Goal: Task Accomplishment & Management: Complete application form

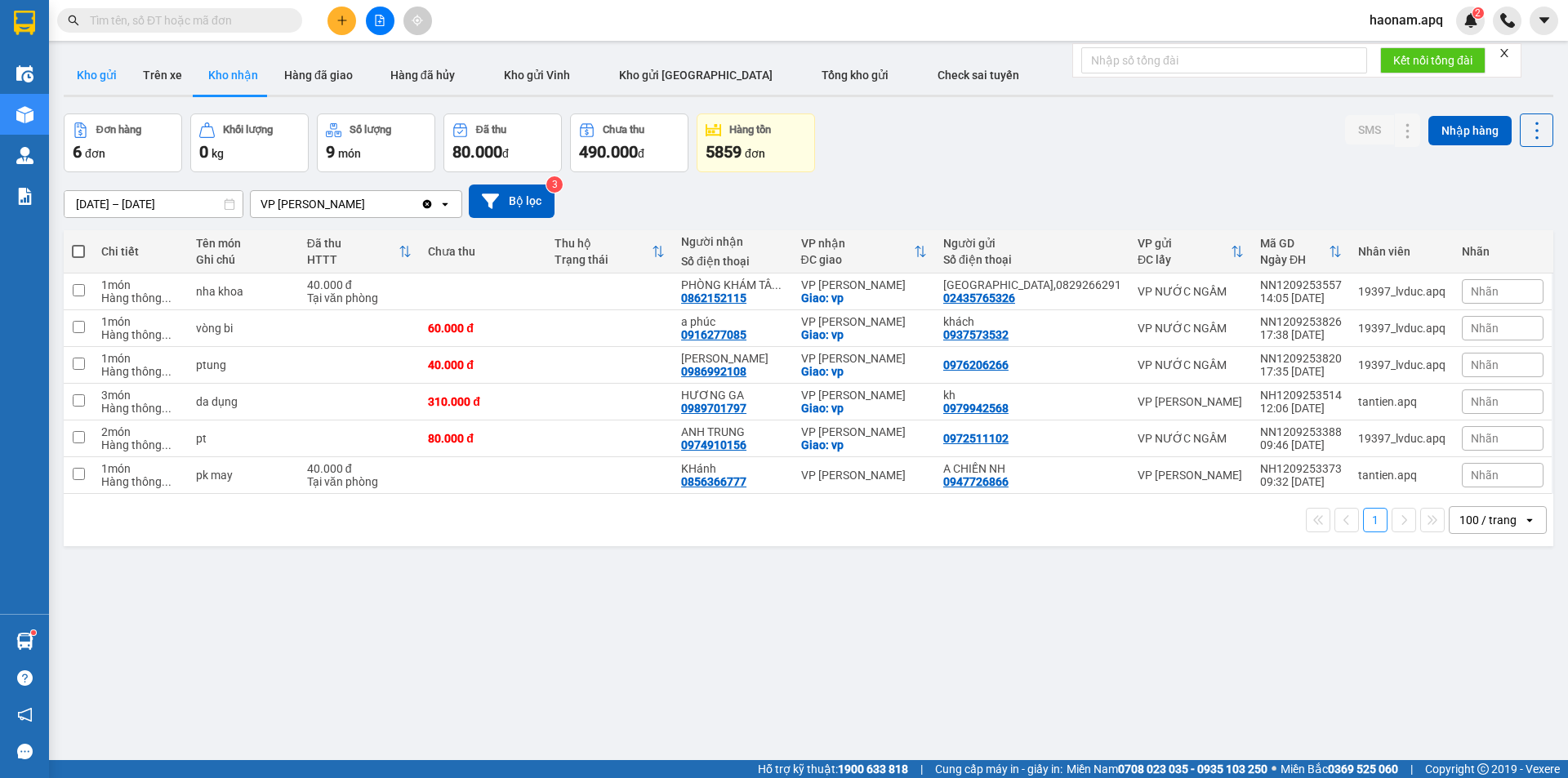
click at [119, 69] on button "Kho gửi" at bounding box center [96, 76] width 66 height 39
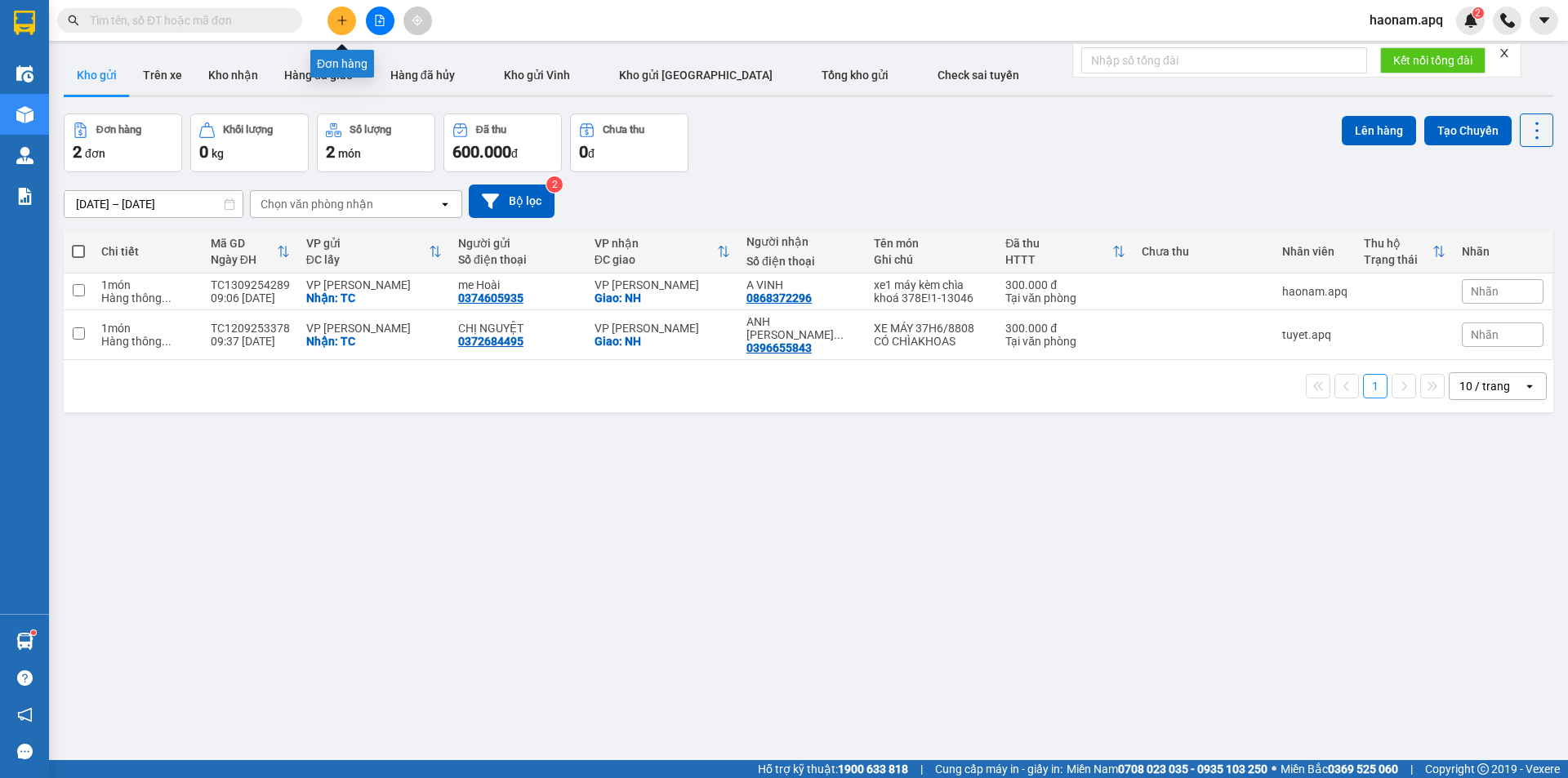
click at [341, 18] on icon "plus" at bounding box center [343, 21] width 11 height 11
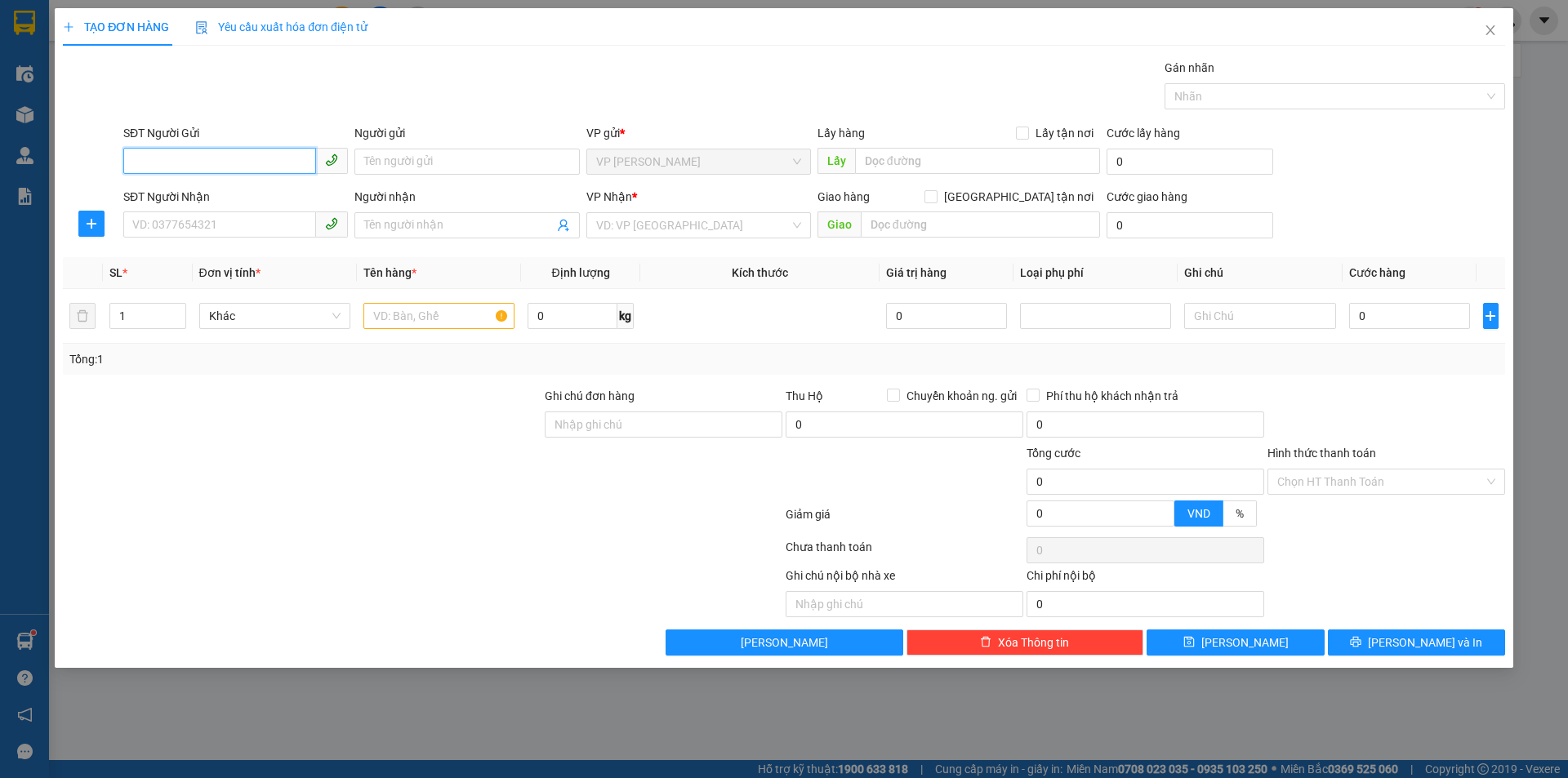
click at [266, 166] on input "SĐT Người Gửi" at bounding box center [219, 160] width 193 height 26
click at [265, 157] on input "SĐT Người Gửi" at bounding box center [219, 160] width 193 height 26
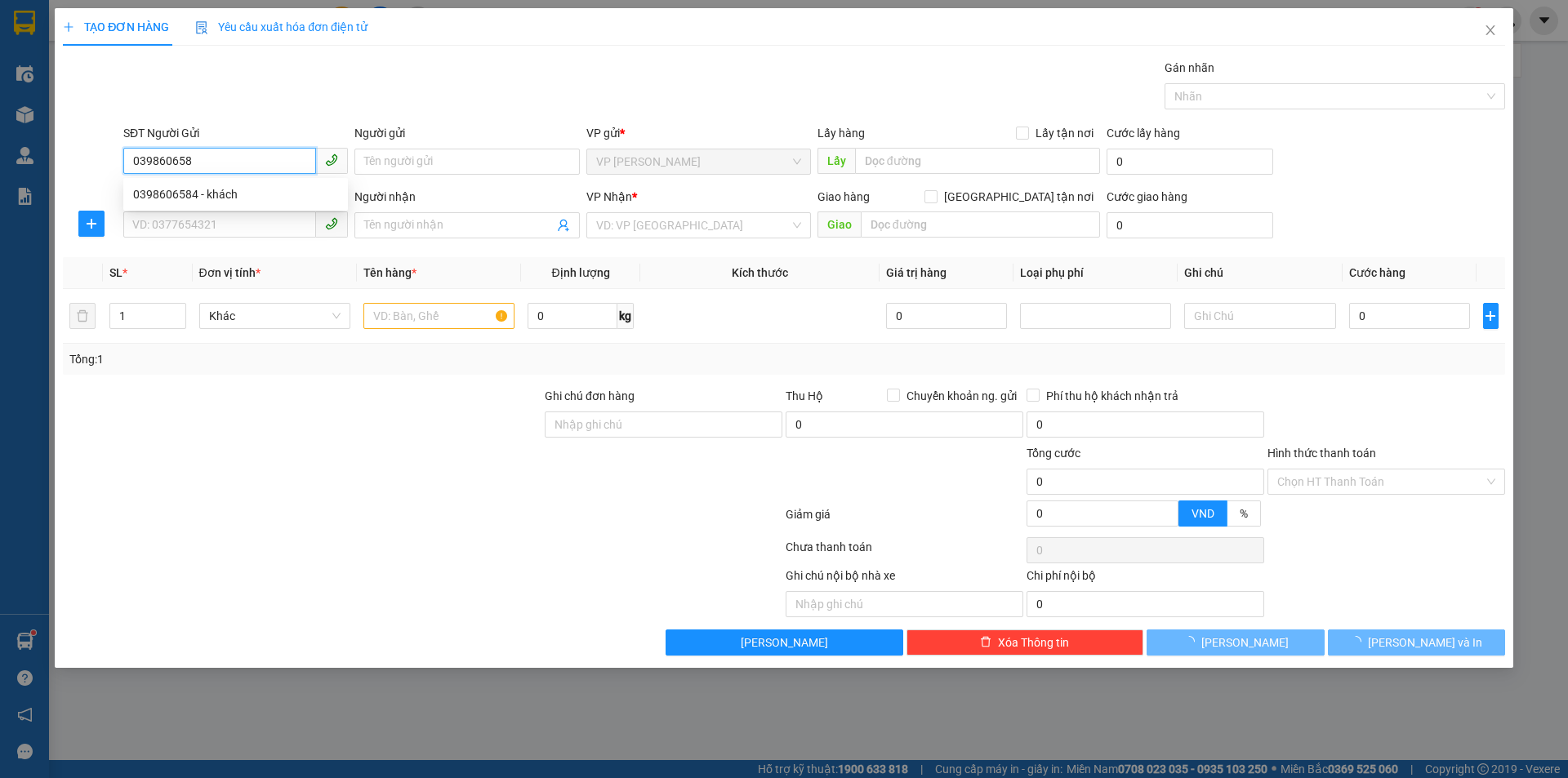
type input "0398606584"
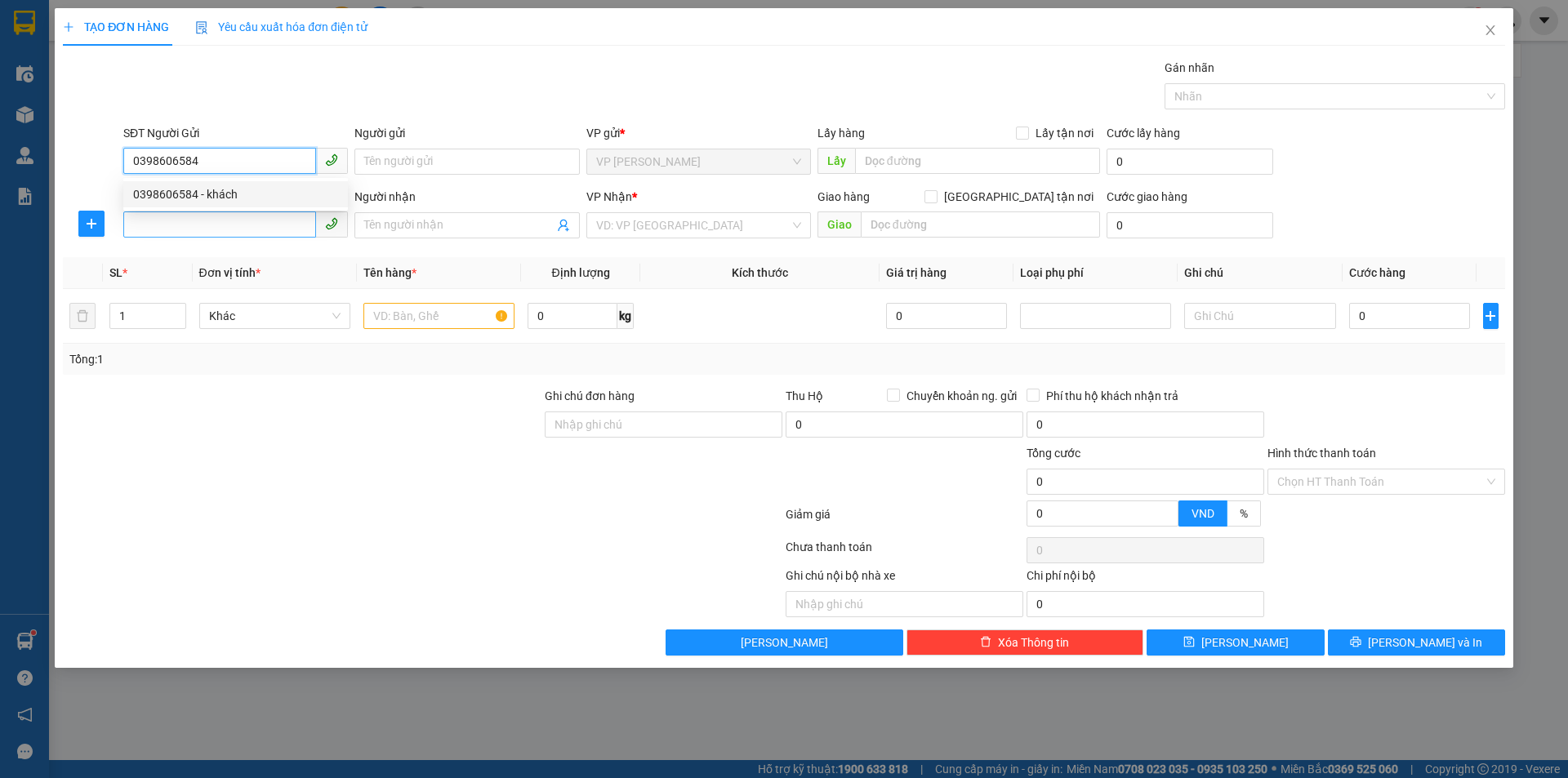
click at [235, 203] on div "0398606584 - khách" at bounding box center [235, 194] width 225 height 26
type input "khách"
checkbox input "true"
type input "TC"
type input "0398606584"
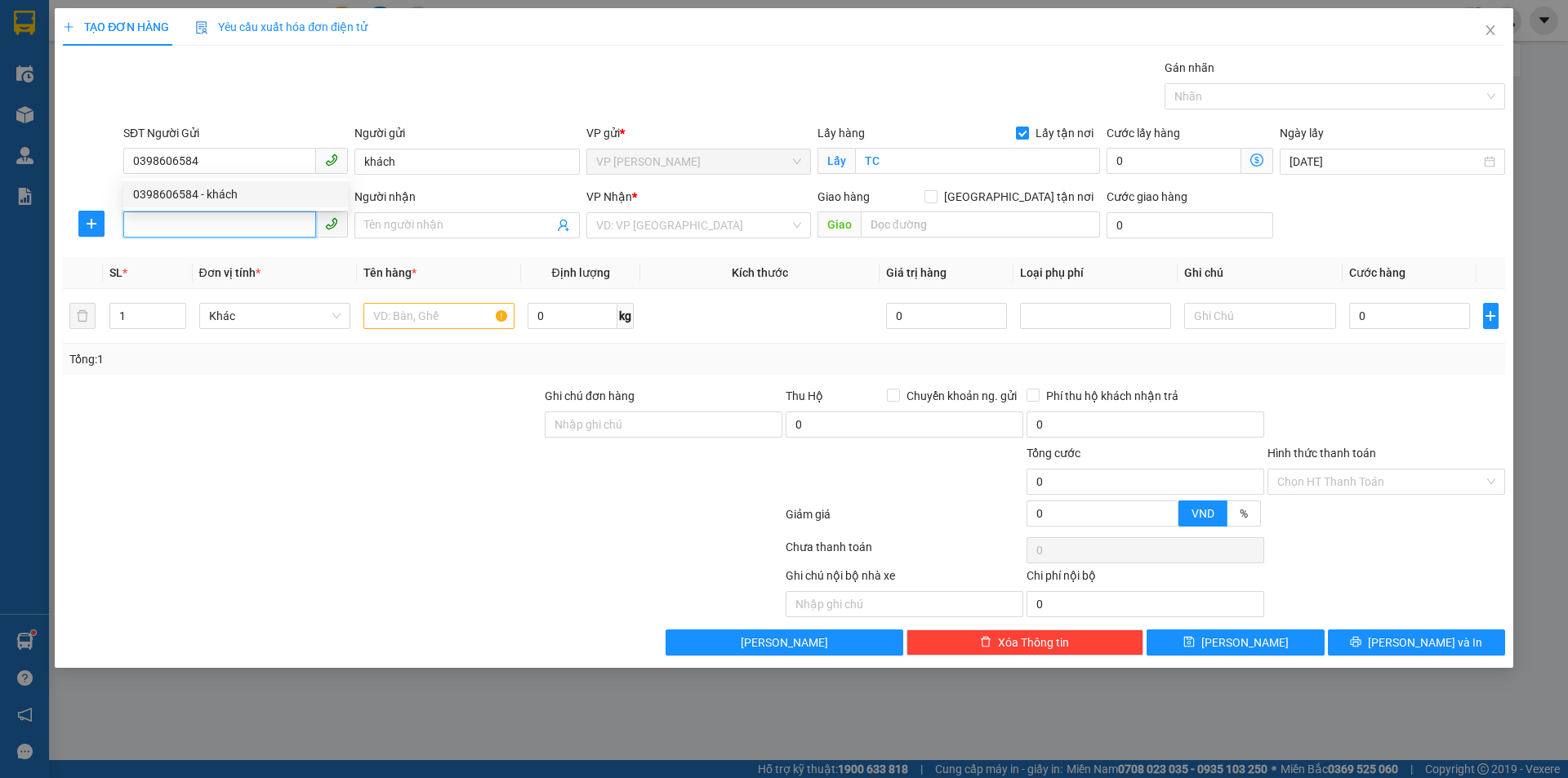
click at [244, 223] on input "SĐT Người Nhận" at bounding box center [219, 225] width 193 height 26
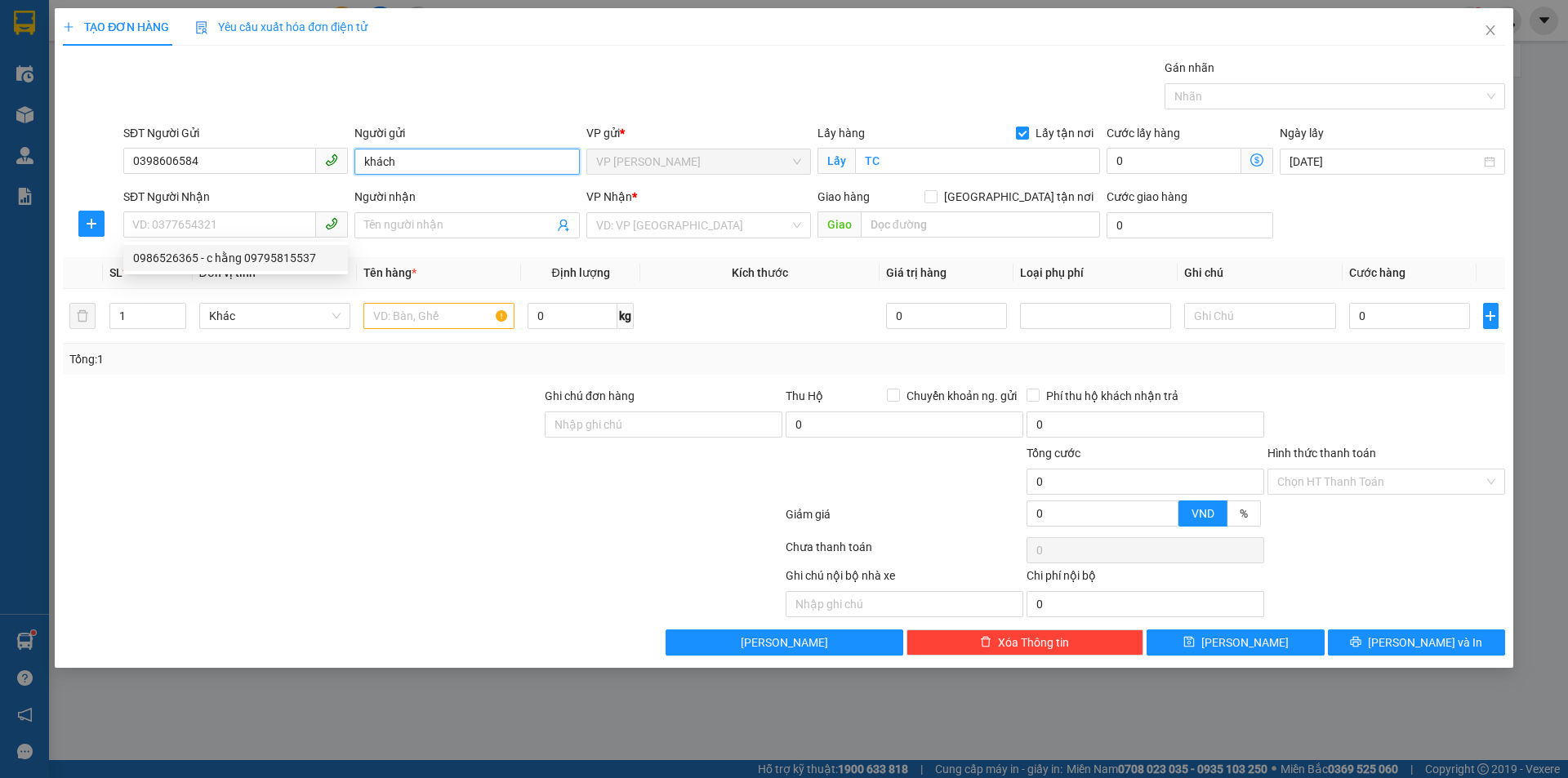
drag, startPoint x: 420, startPoint y: 164, endPoint x: 359, endPoint y: 174, distance: 61.8
click at [359, 174] on input "khách" at bounding box center [467, 161] width 225 height 26
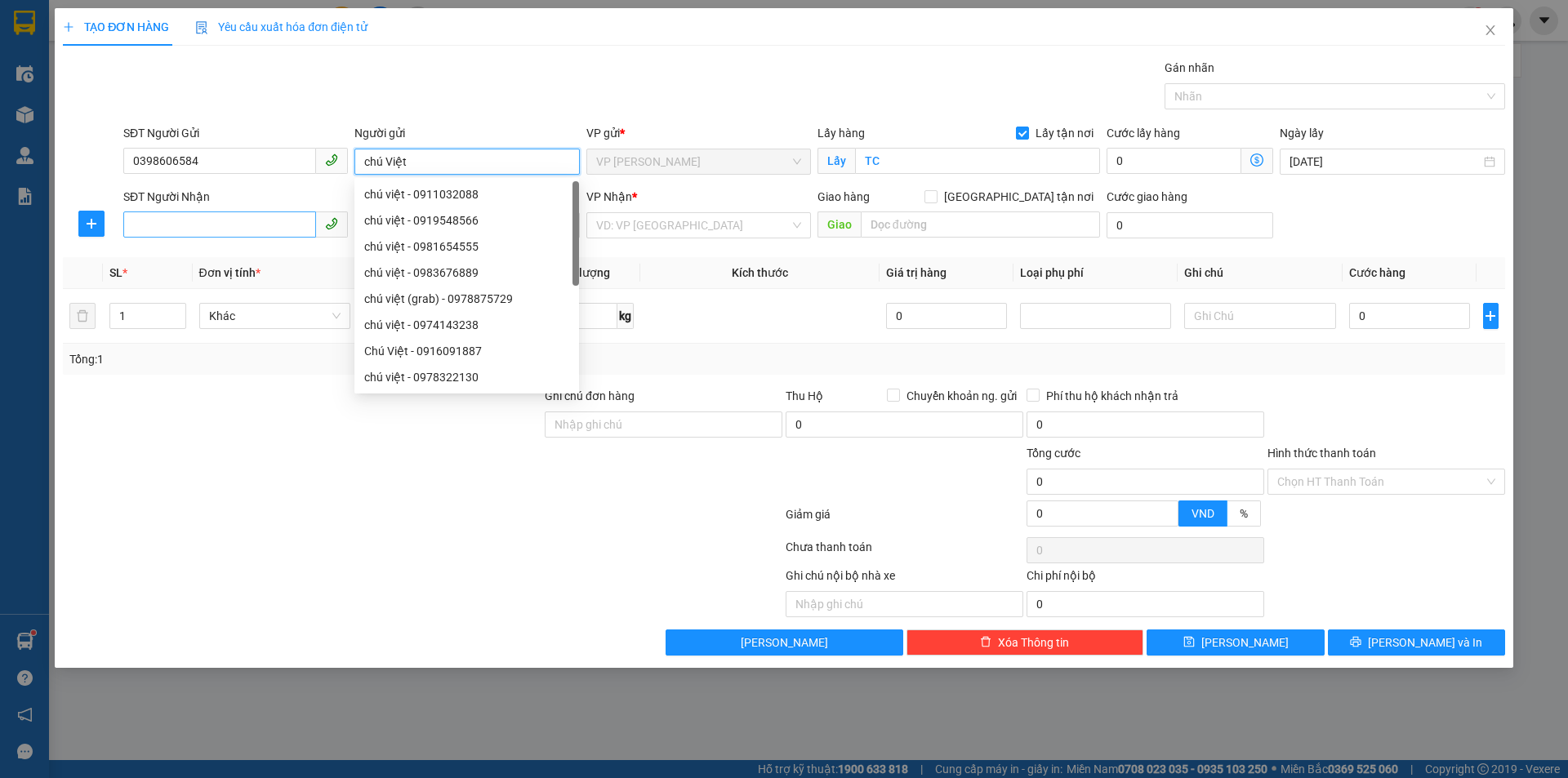
type input "chú Việt"
click at [233, 225] on input "SĐT Người Nhận" at bounding box center [219, 225] width 193 height 26
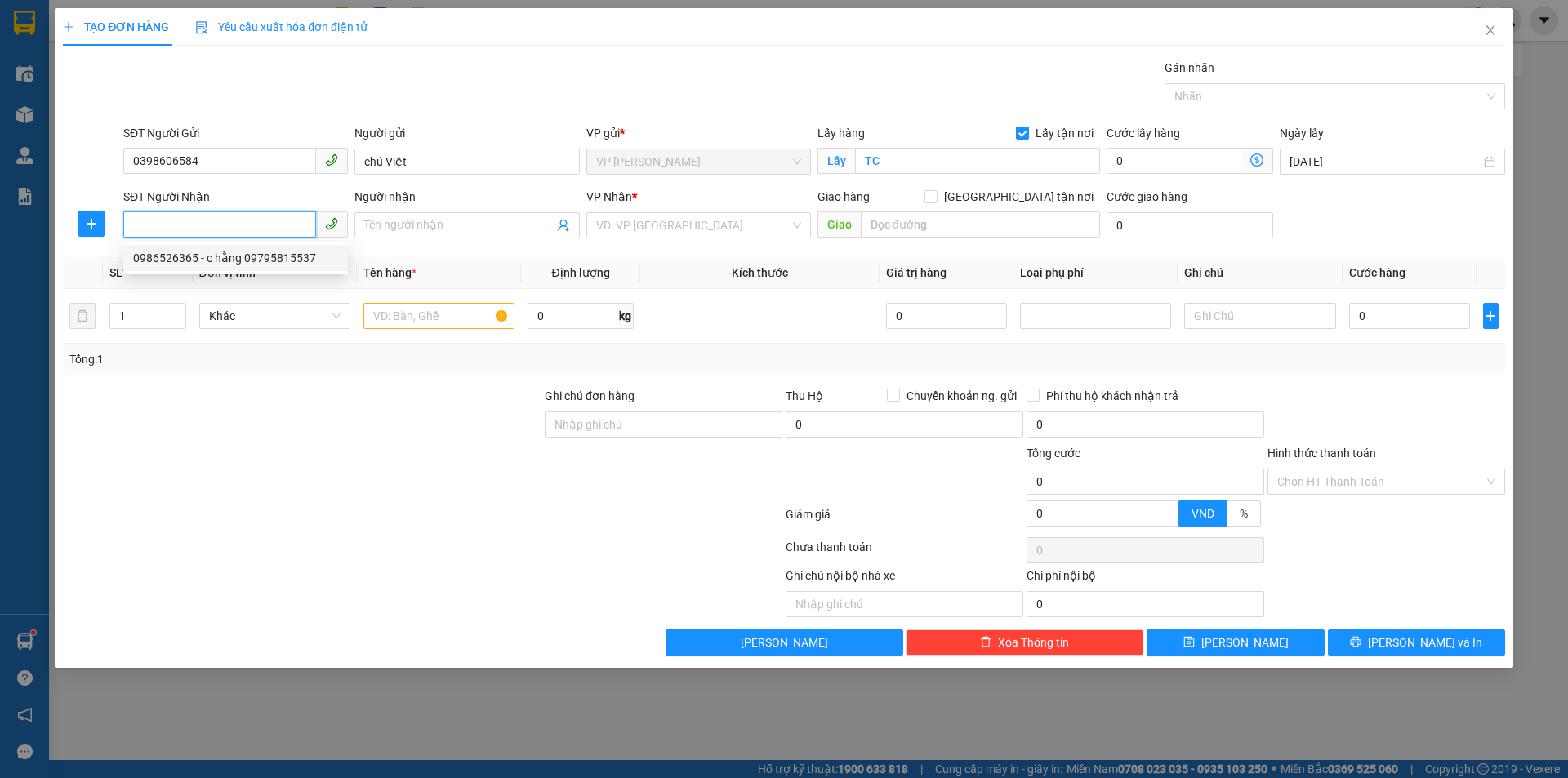
click at [246, 255] on div "0986526365 - c hằng 09795815537" at bounding box center [236, 257] width 205 height 18
type input "0986526365"
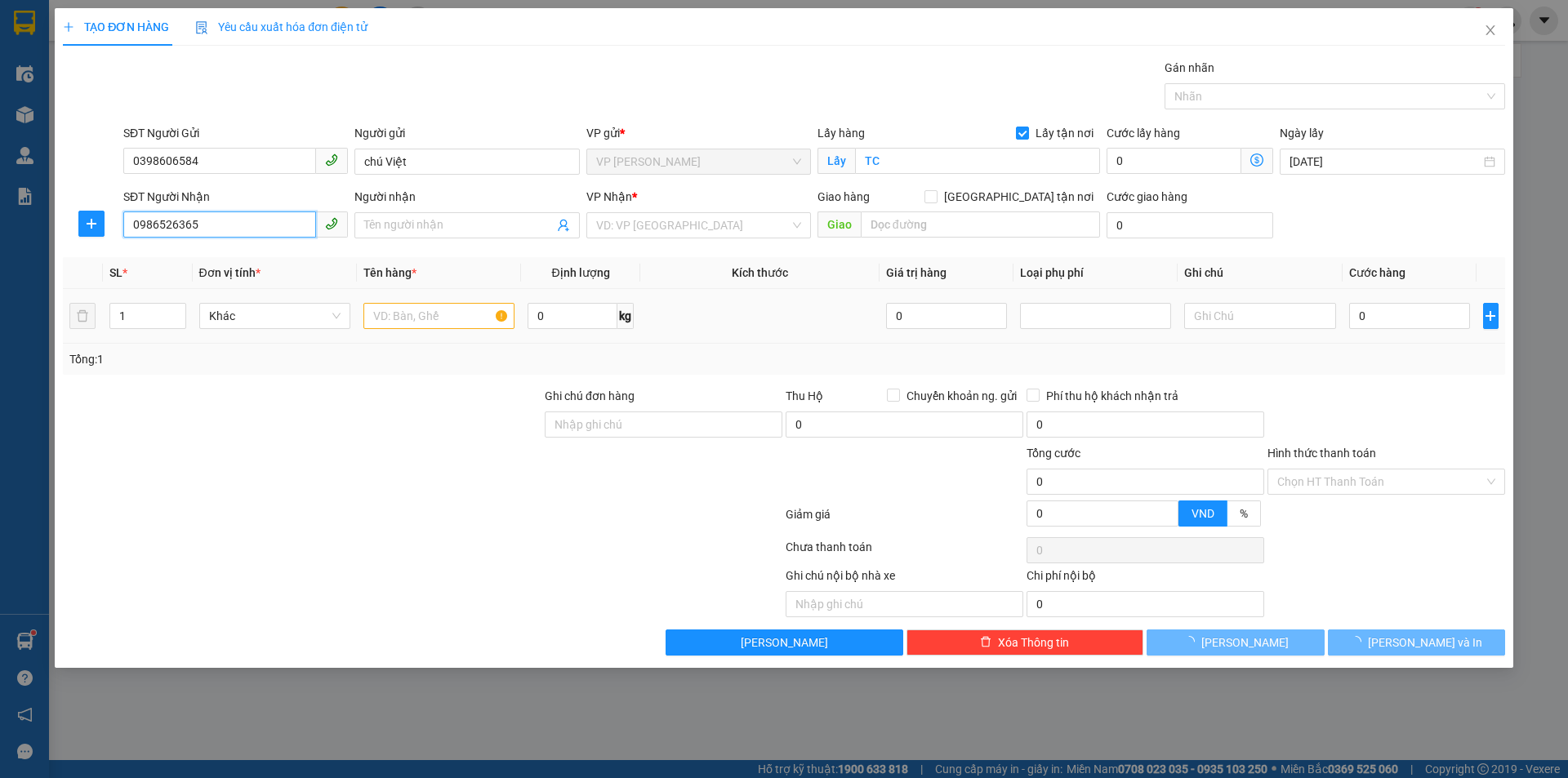
type input "c hằng 09795815537"
checkbox input "true"
type input "NH"
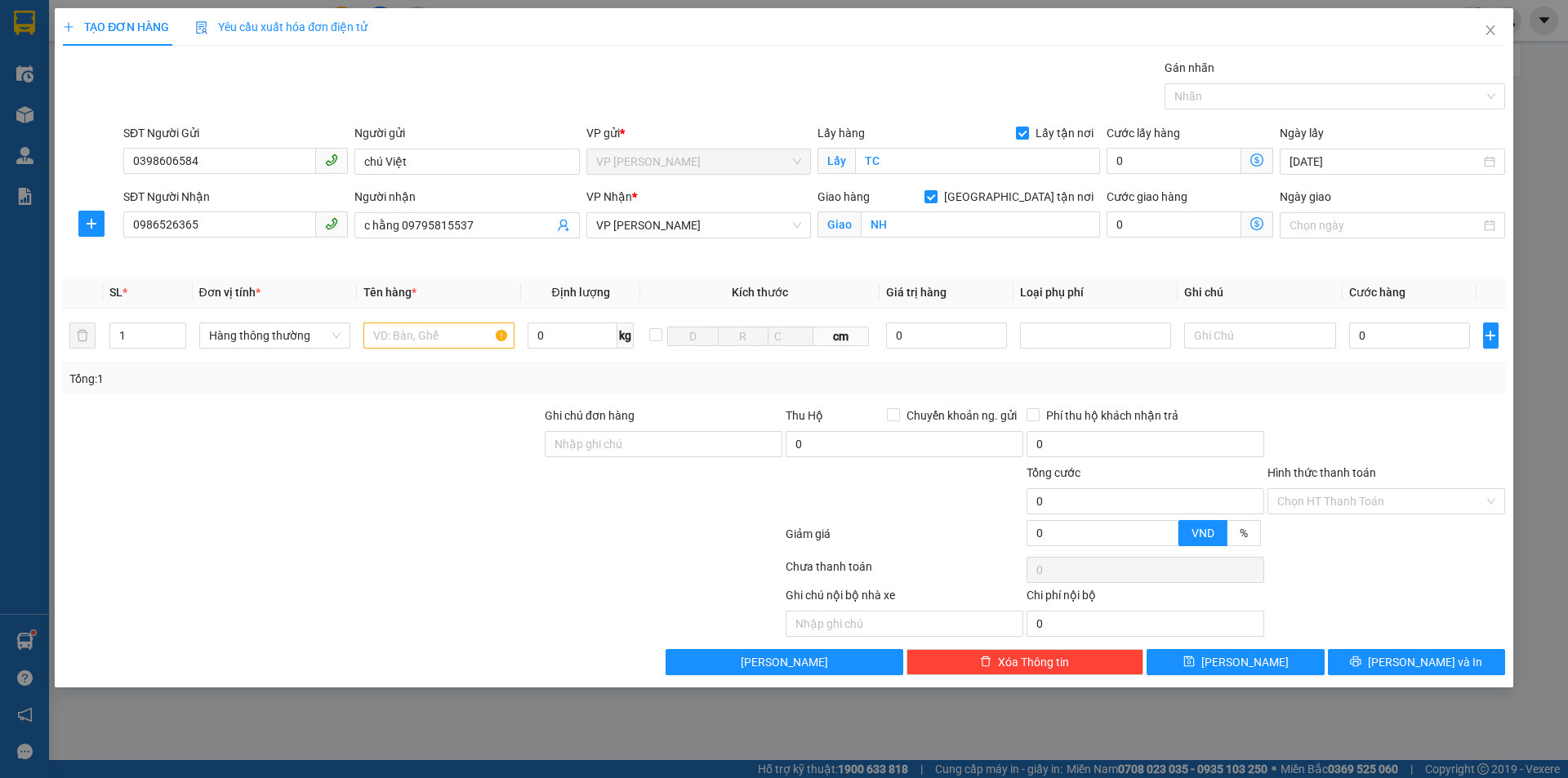
click at [387, 400] on div "Transit Pickup Surcharge Ids Transit Deliver Surcharge Ids Transit Deliver Surc…" at bounding box center [783, 367] width 1442 height 617
type input "2"
click at [178, 329] on icon "up" at bounding box center [176, 332] width 6 height 6
drag, startPoint x: 262, startPoint y: 400, endPoint x: 428, endPoint y: 343, distance: 175.5
click at [269, 400] on div "Transit Pickup Surcharge Ids Transit Deliver Surcharge Ids Transit Deliver Surc…" at bounding box center [783, 367] width 1442 height 617
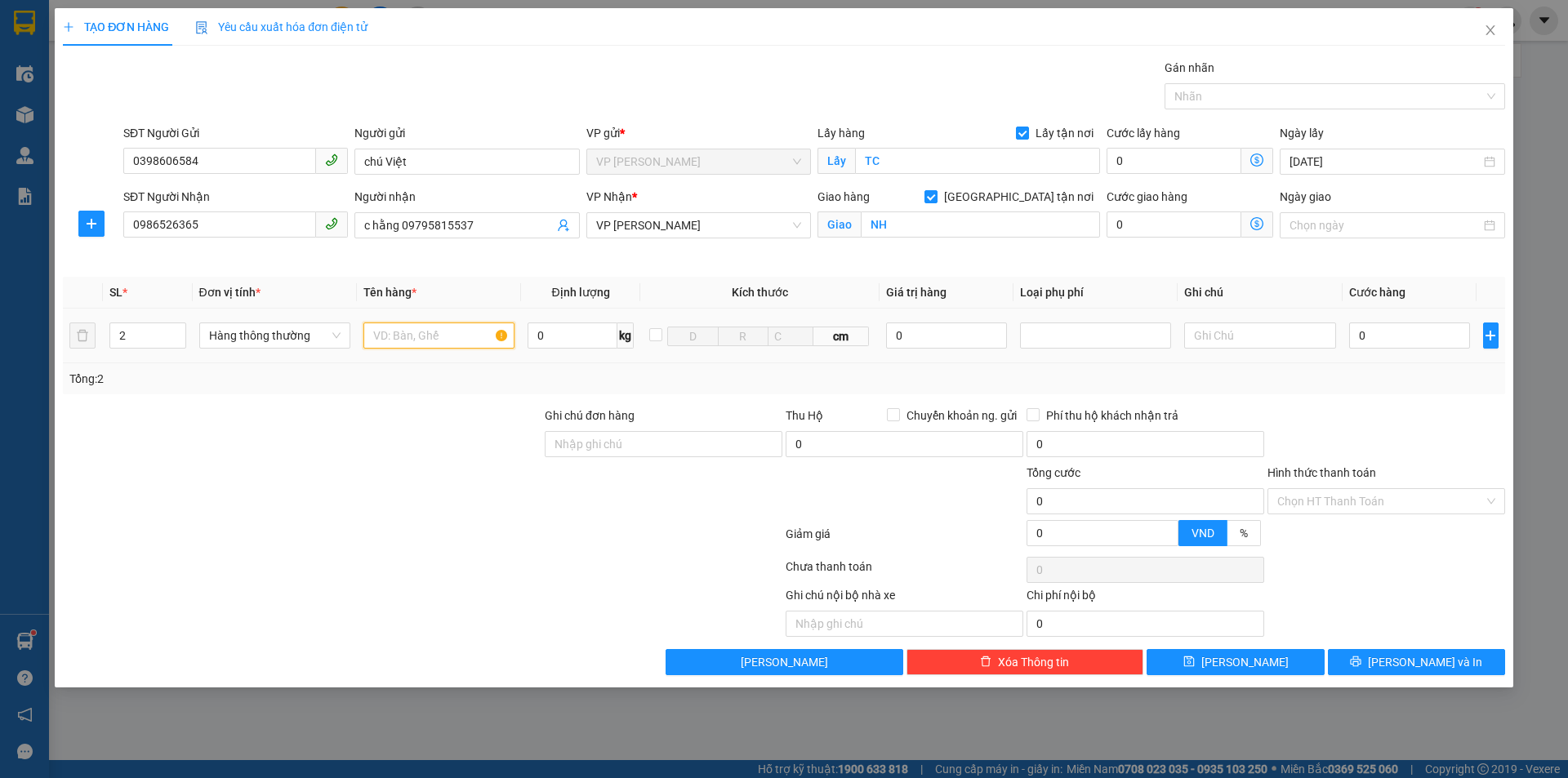
click at [432, 342] on input "text" at bounding box center [439, 336] width 151 height 26
type input "bưởi"
click at [487, 457] on div at bounding box center [302, 435] width 482 height 57
click at [1426, 402] on div "Transit Pickup Surcharge Ids Transit Deliver Surcharge Ids Transit Deliver Surc…" at bounding box center [783, 367] width 1442 height 617
click at [1407, 332] on input "0" at bounding box center [1410, 336] width 121 height 26
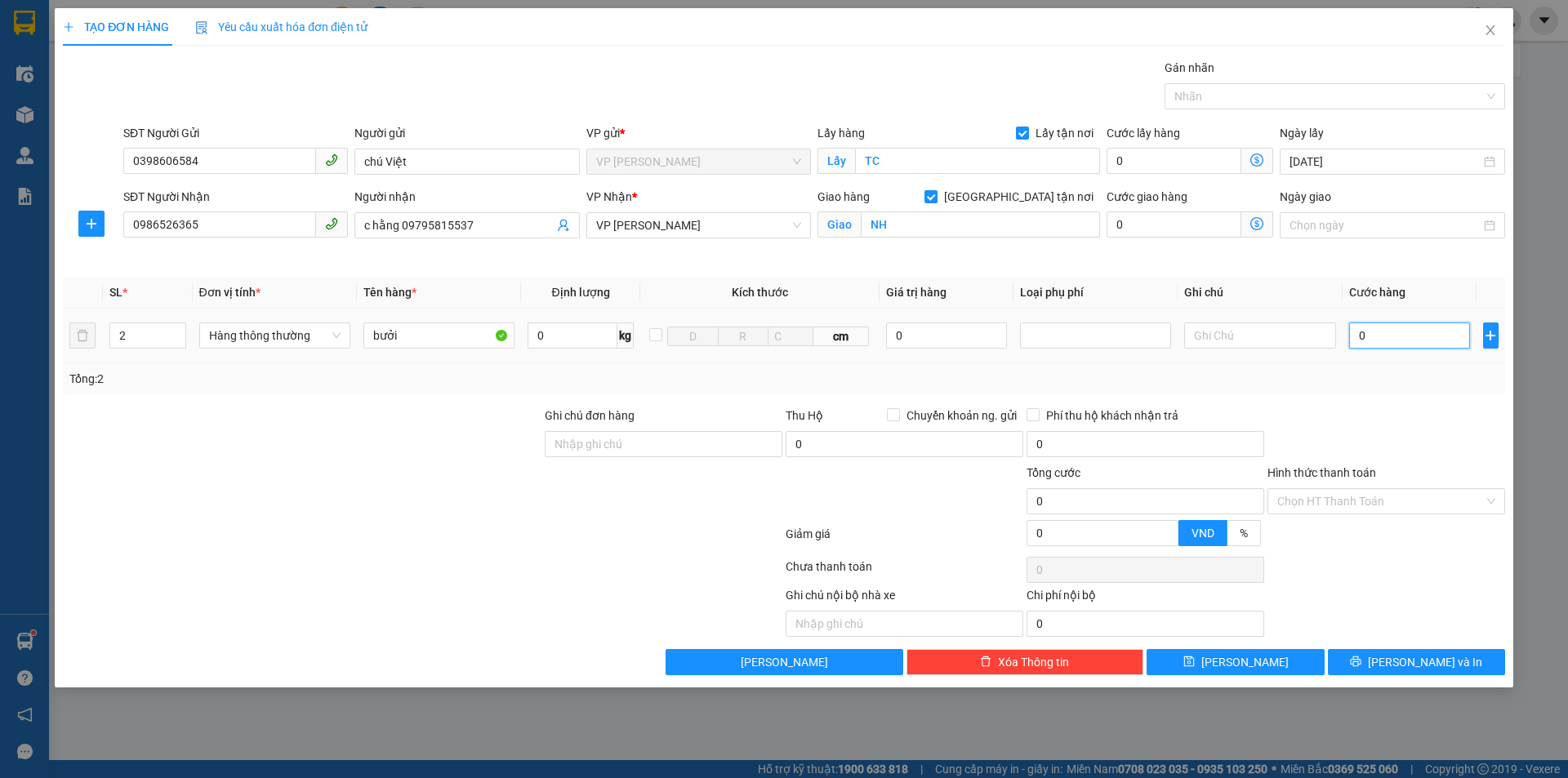
type input "1"
type input "16"
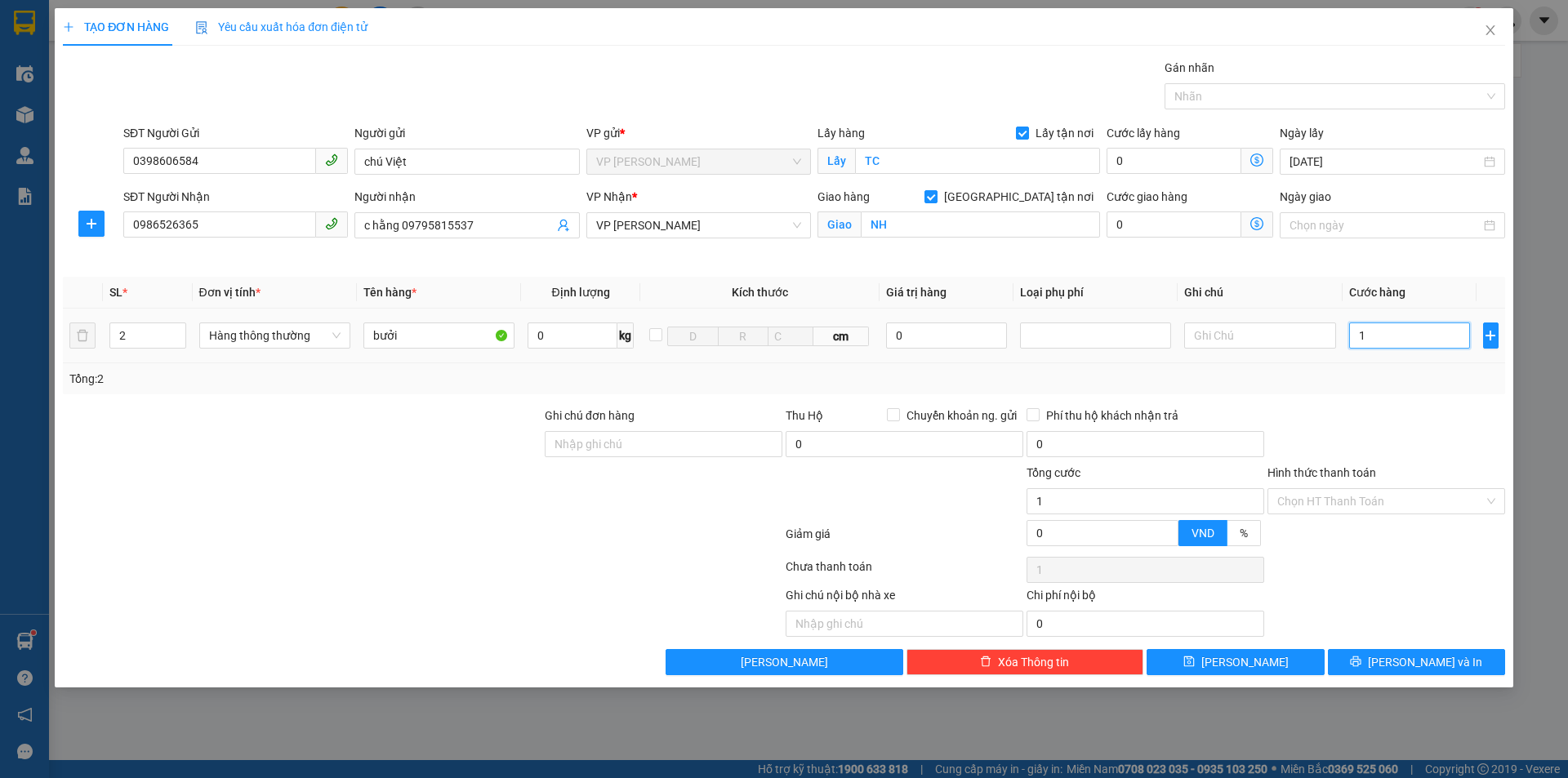
type input "16"
type input "160"
type input "1.600"
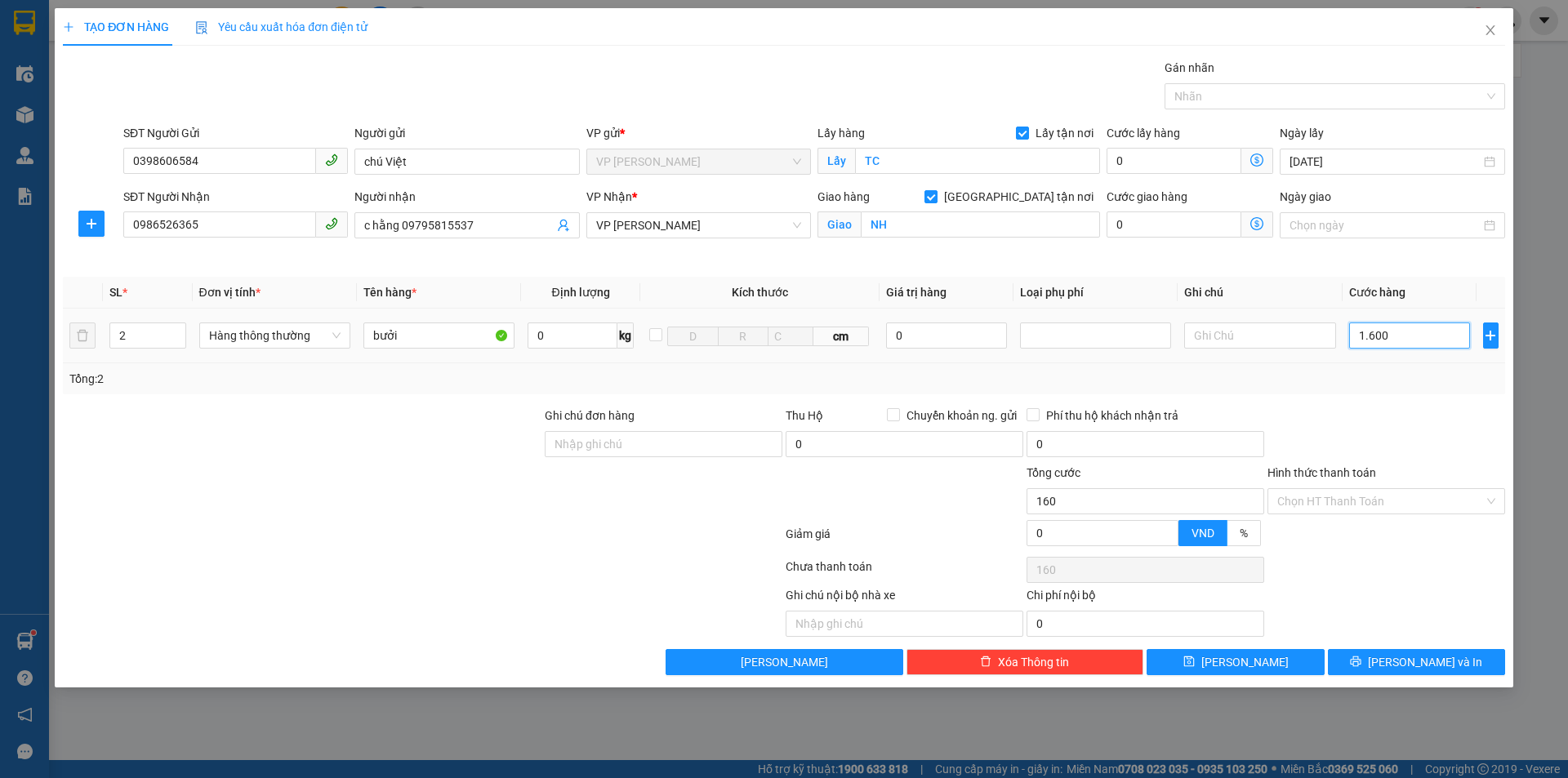
type input "1.600"
type input "16.000"
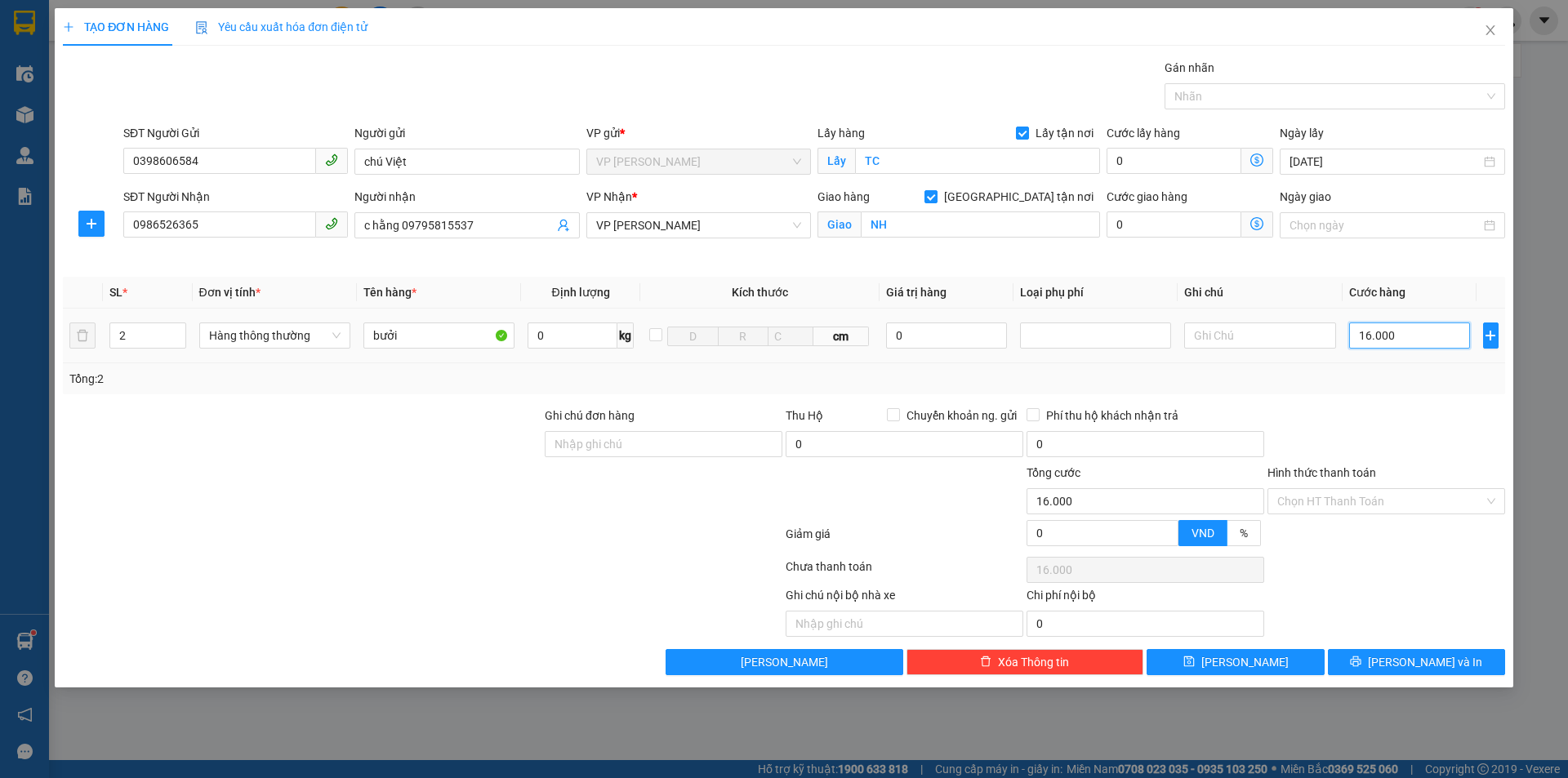
type input "160.000"
click at [1421, 416] on div at bounding box center [1386, 435] width 241 height 57
click at [1389, 556] on div "Chọn HT Thanh Toán" at bounding box center [1386, 569] width 241 height 33
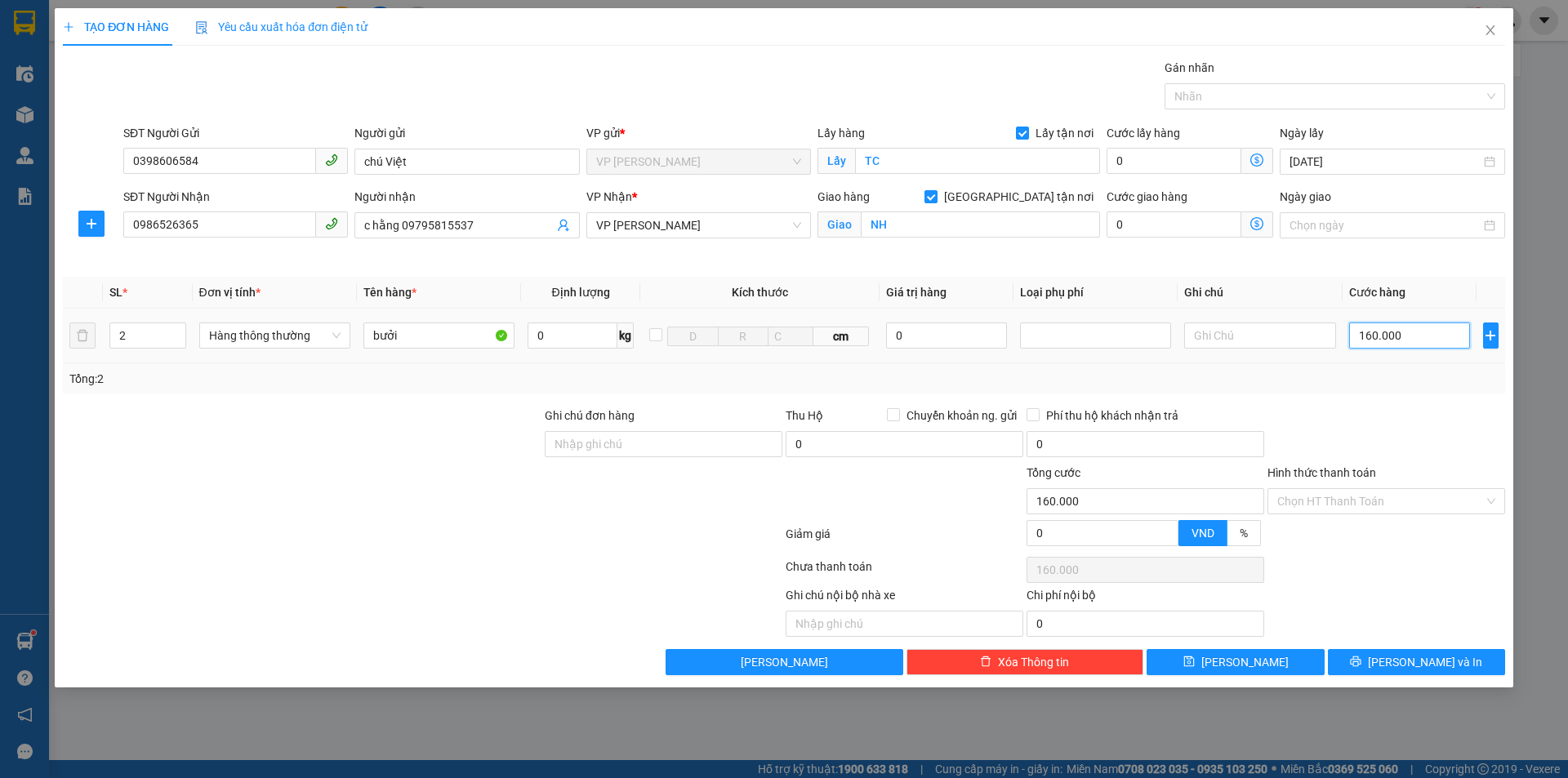
click at [1417, 339] on input "160.000" at bounding box center [1410, 336] width 121 height 26
type input "1"
type input "18"
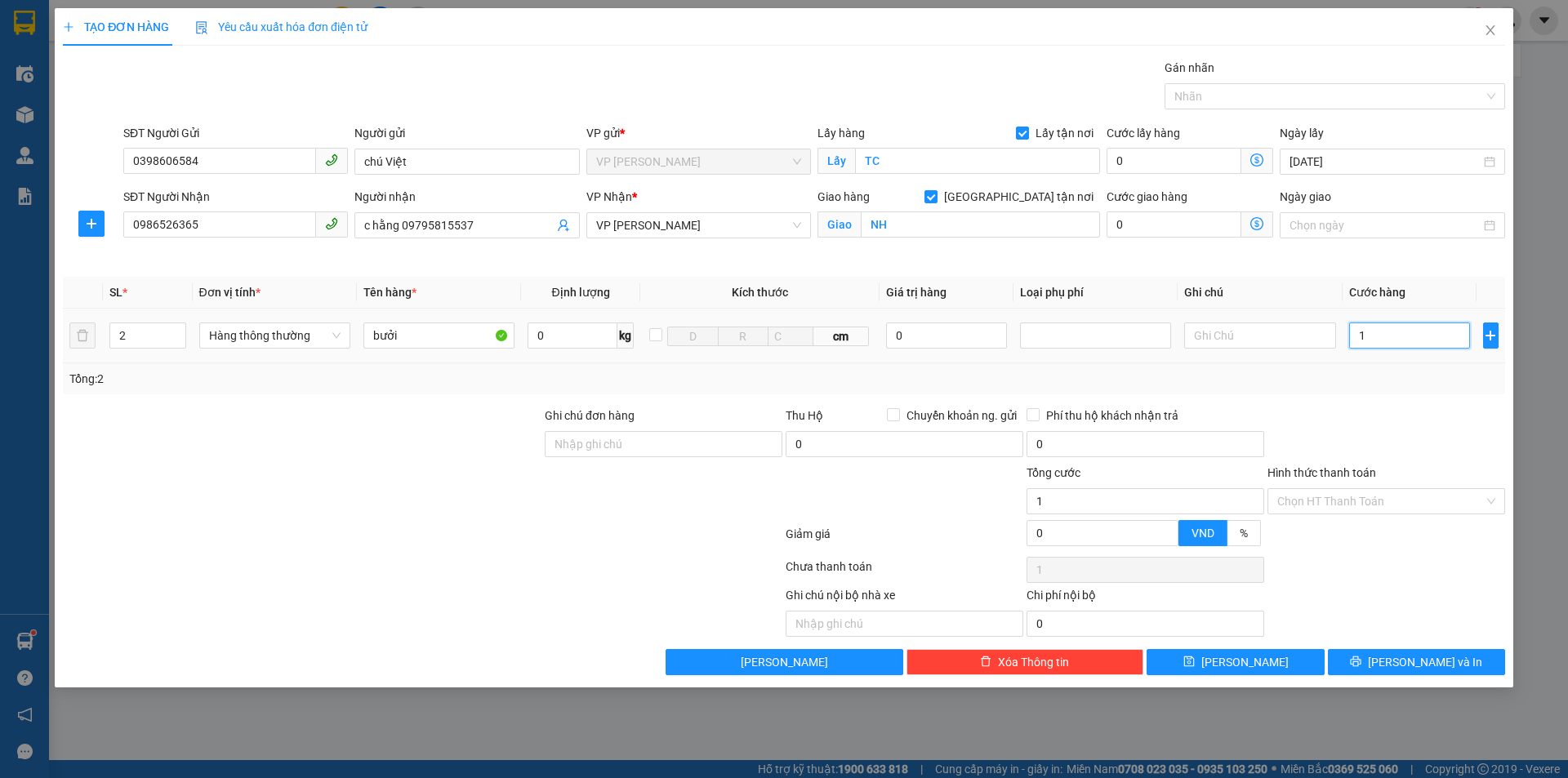
type input "18"
type input "180"
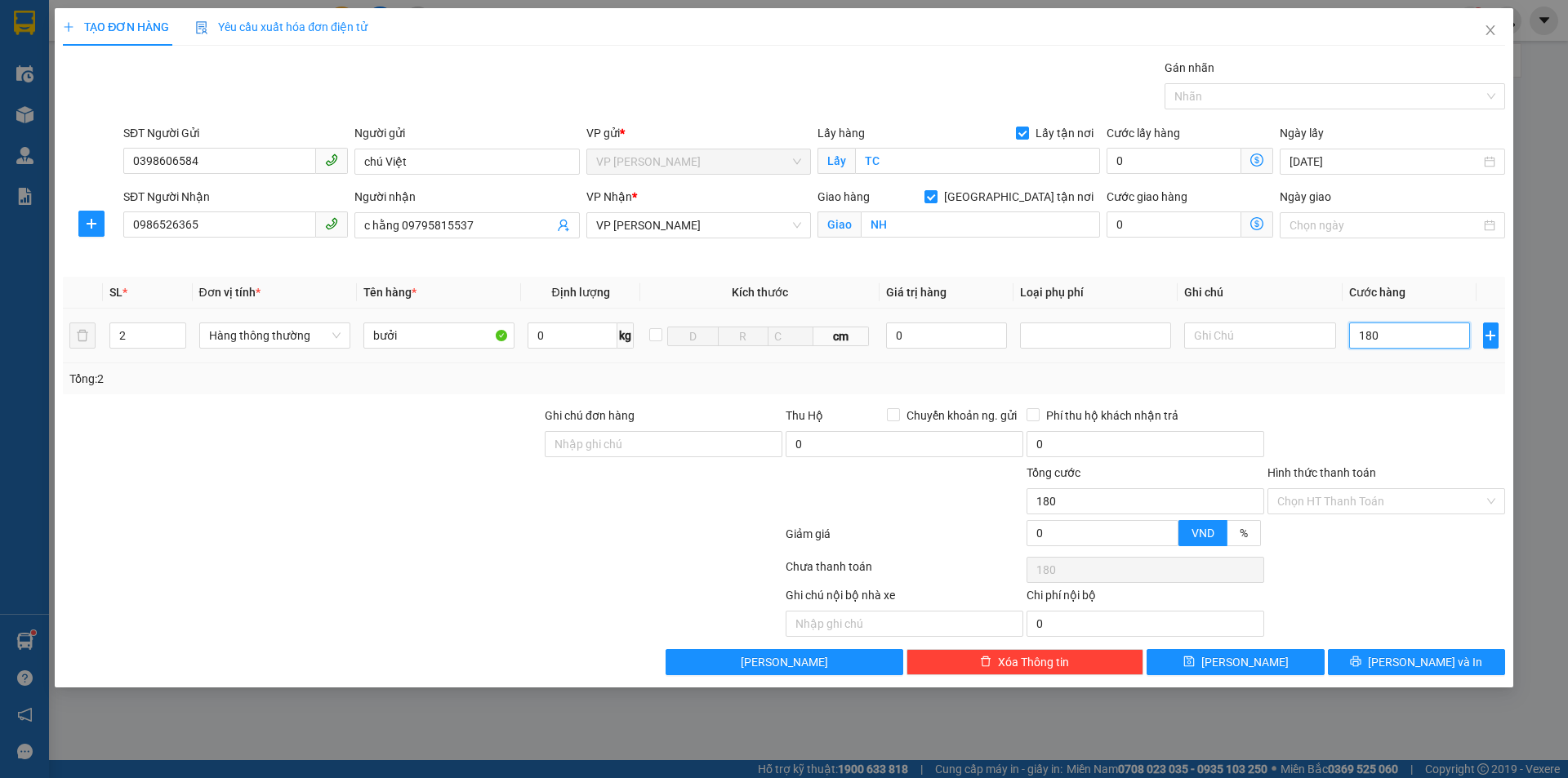
type input "1.800"
type input "18.000"
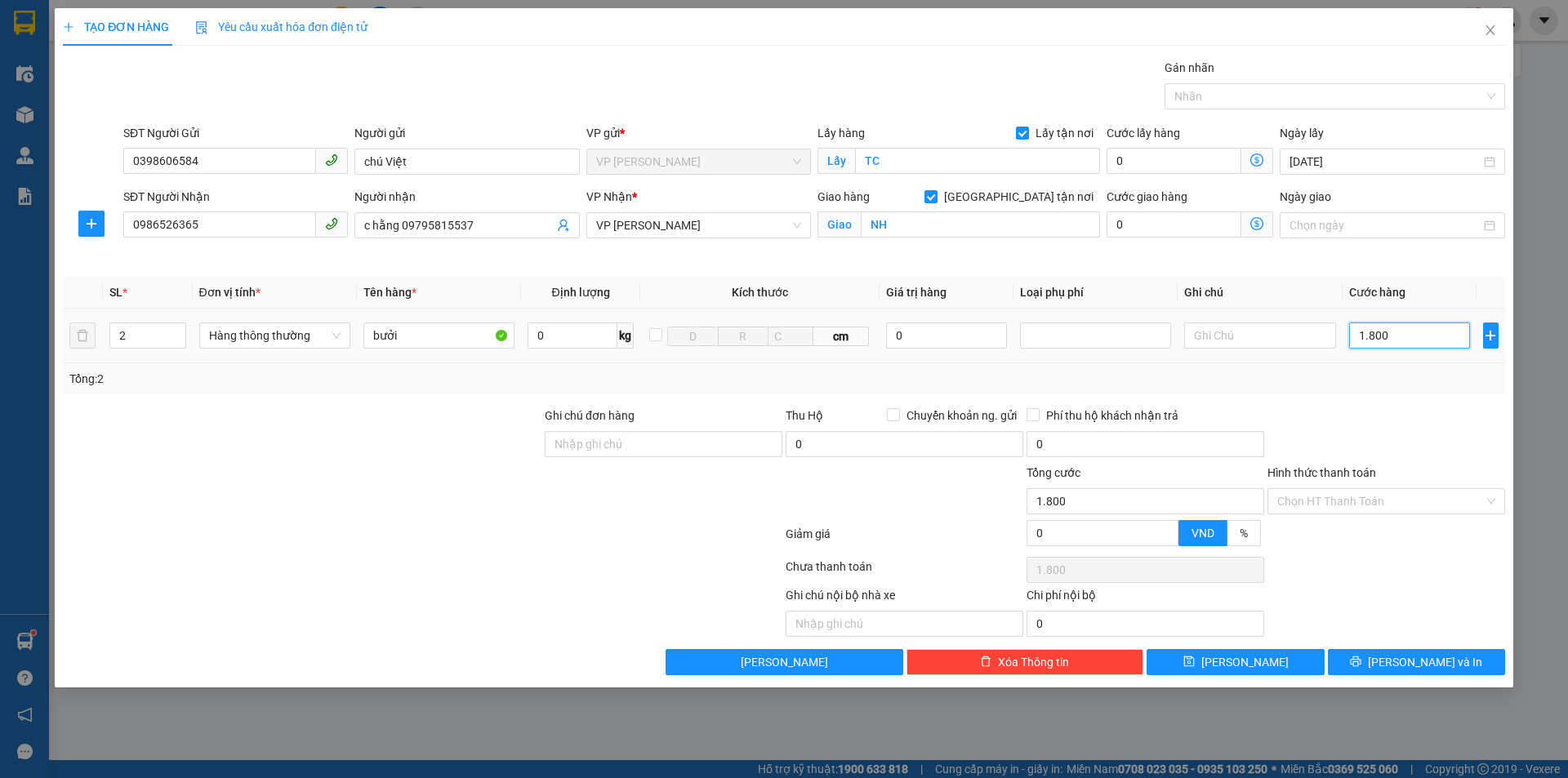
type input "18.000"
type input "180.000"
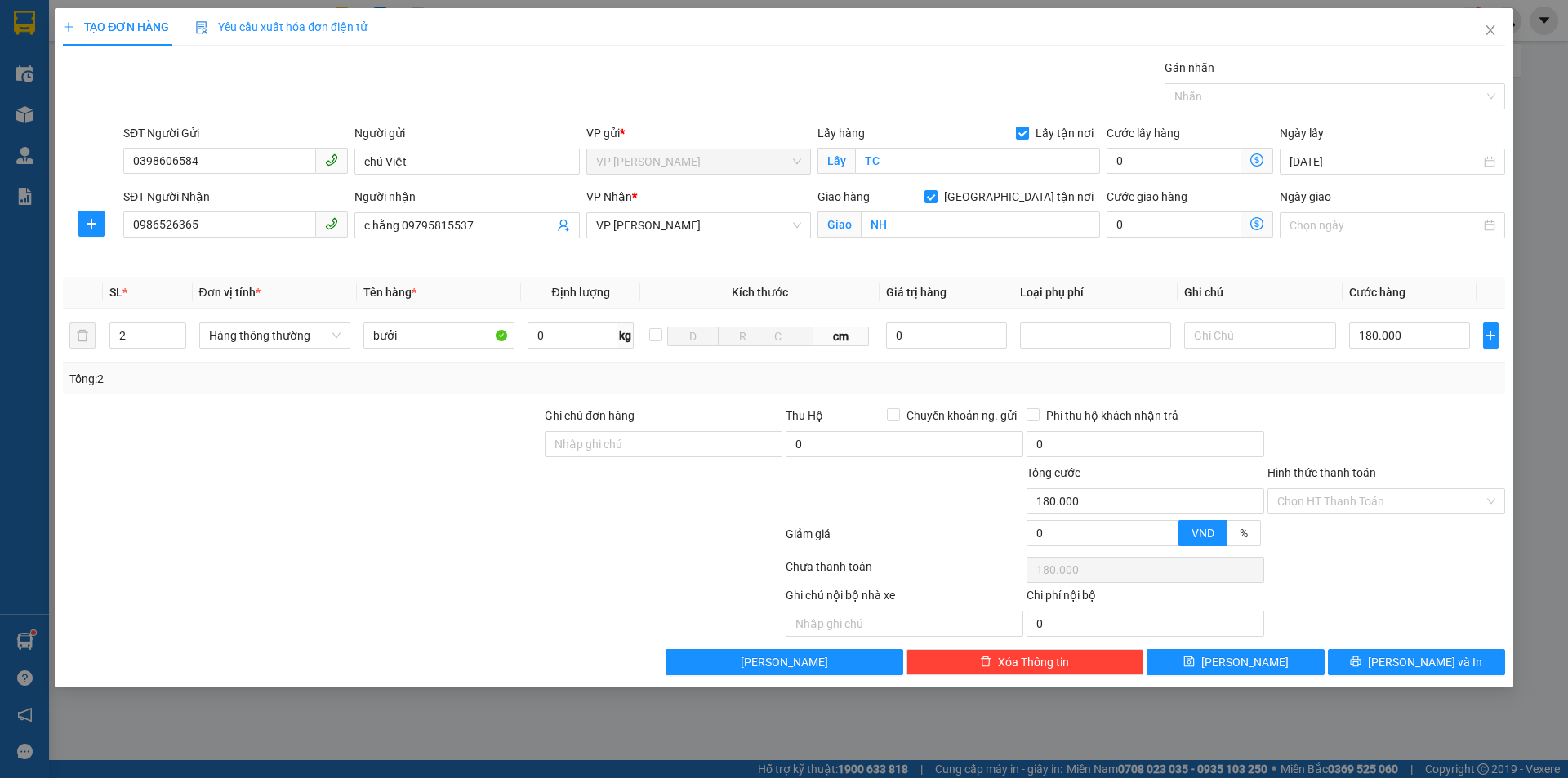
click at [1408, 458] on div at bounding box center [1386, 435] width 241 height 57
drag, startPoint x: 1400, startPoint y: 502, endPoint x: 1389, endPoint y: 508, distance: 12.5
click at [1399, 503] on input "Hình thức thanh toán" at bounding box center [1380, 501] width 206 height 24
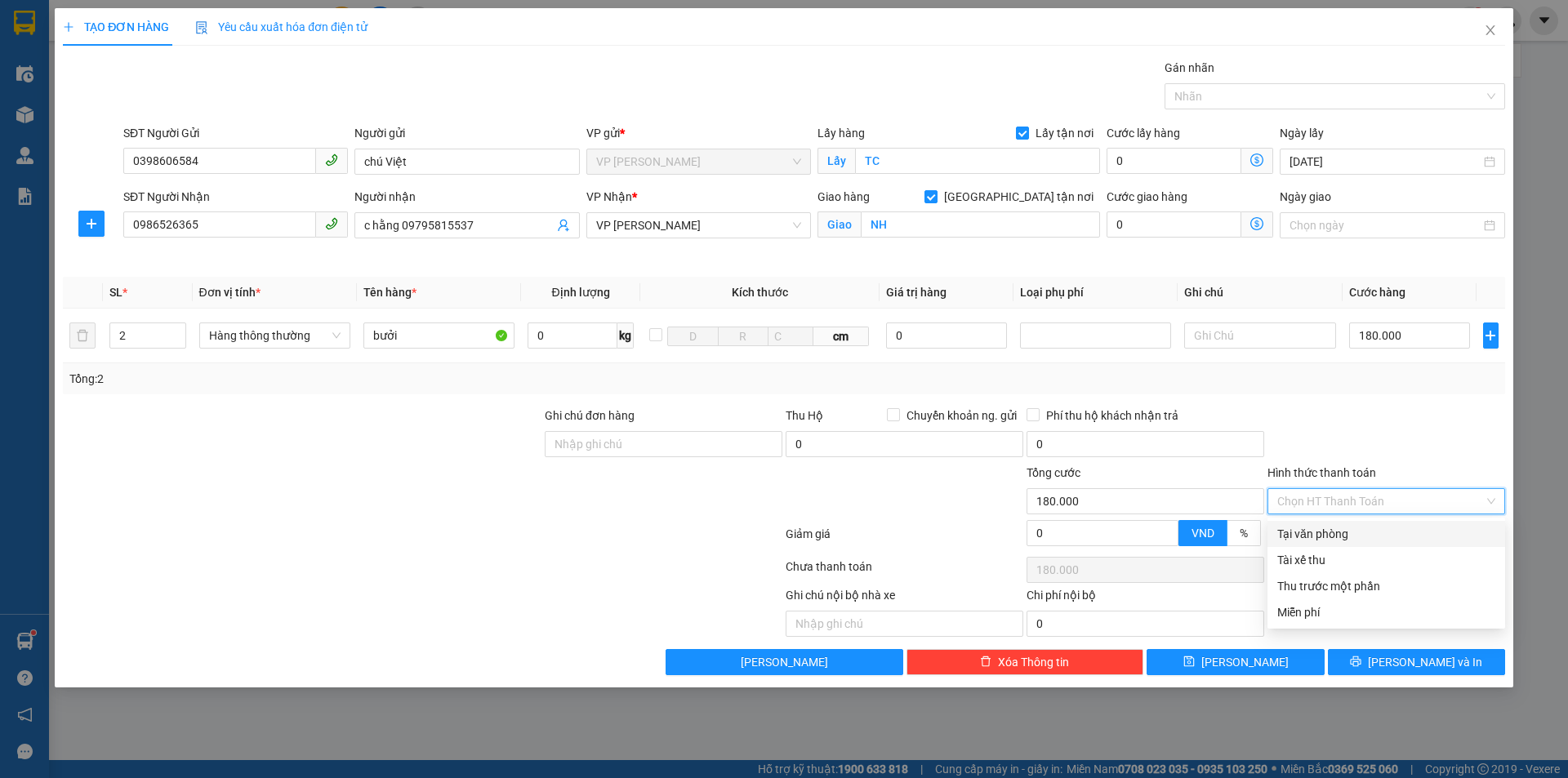
click at [1355, 528] on div "Tại văn phòng" at bounding box center [1387, 534] width 218 height 18
type input "0"
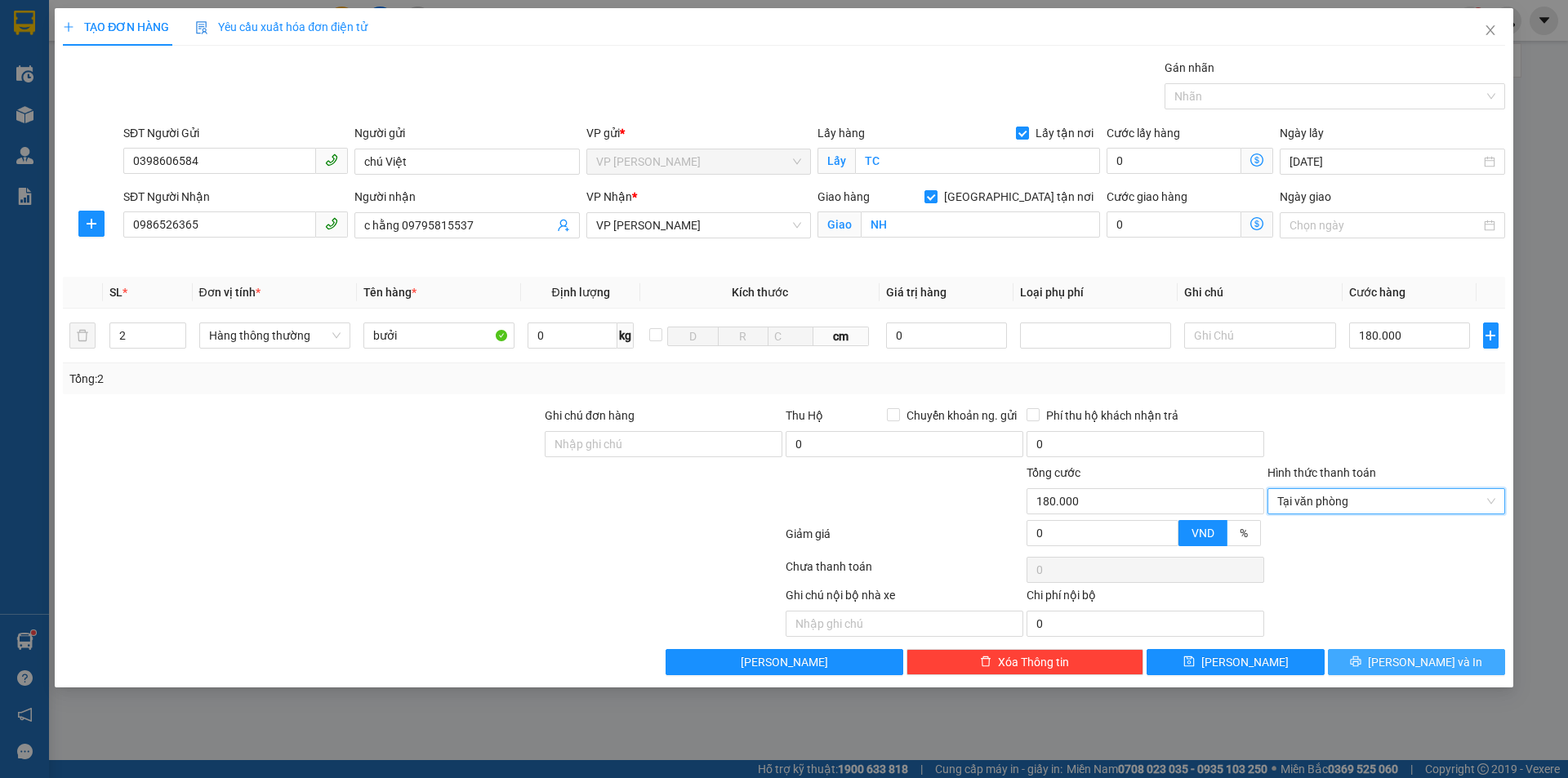
click at [1362, 668] on span "printer" at bounding box center [1355, 662] width 11 height 13
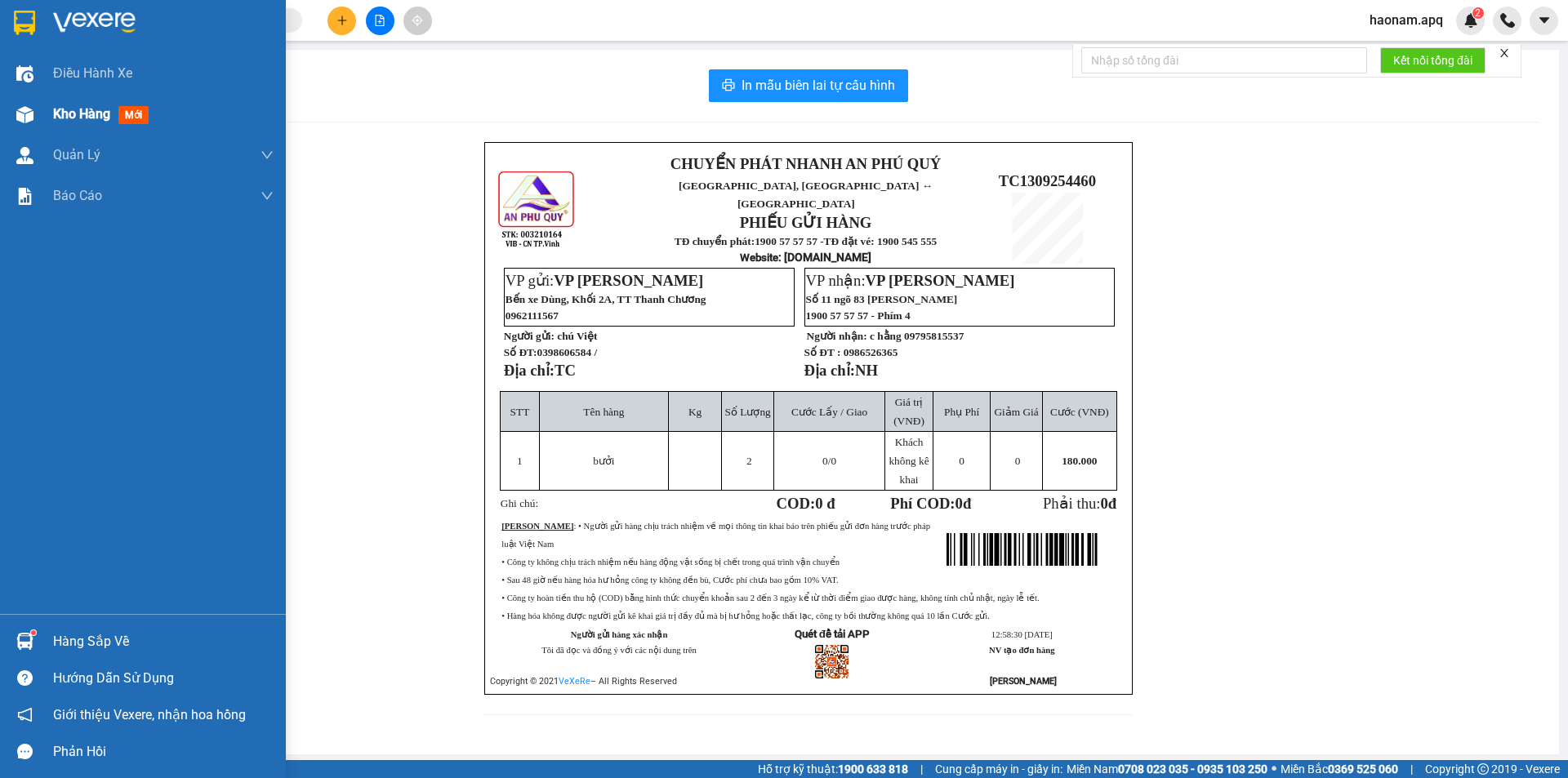
click at [78, 115] on span "Kho hàng" at bounding box center [81, 114] width 57 height 16
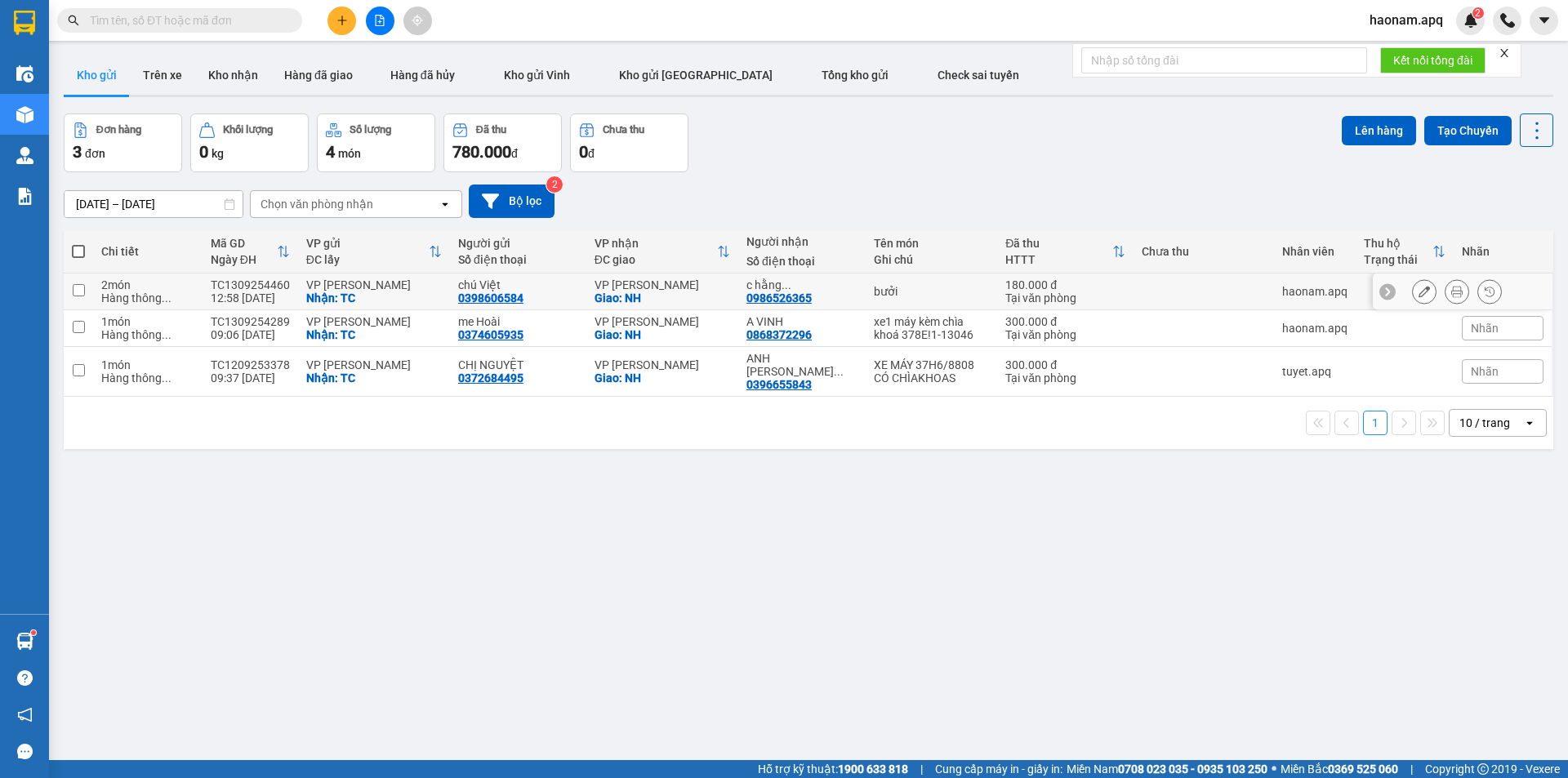
click at [1451, 291] on icon at bounding box center [1457, 291] width 11 height 11
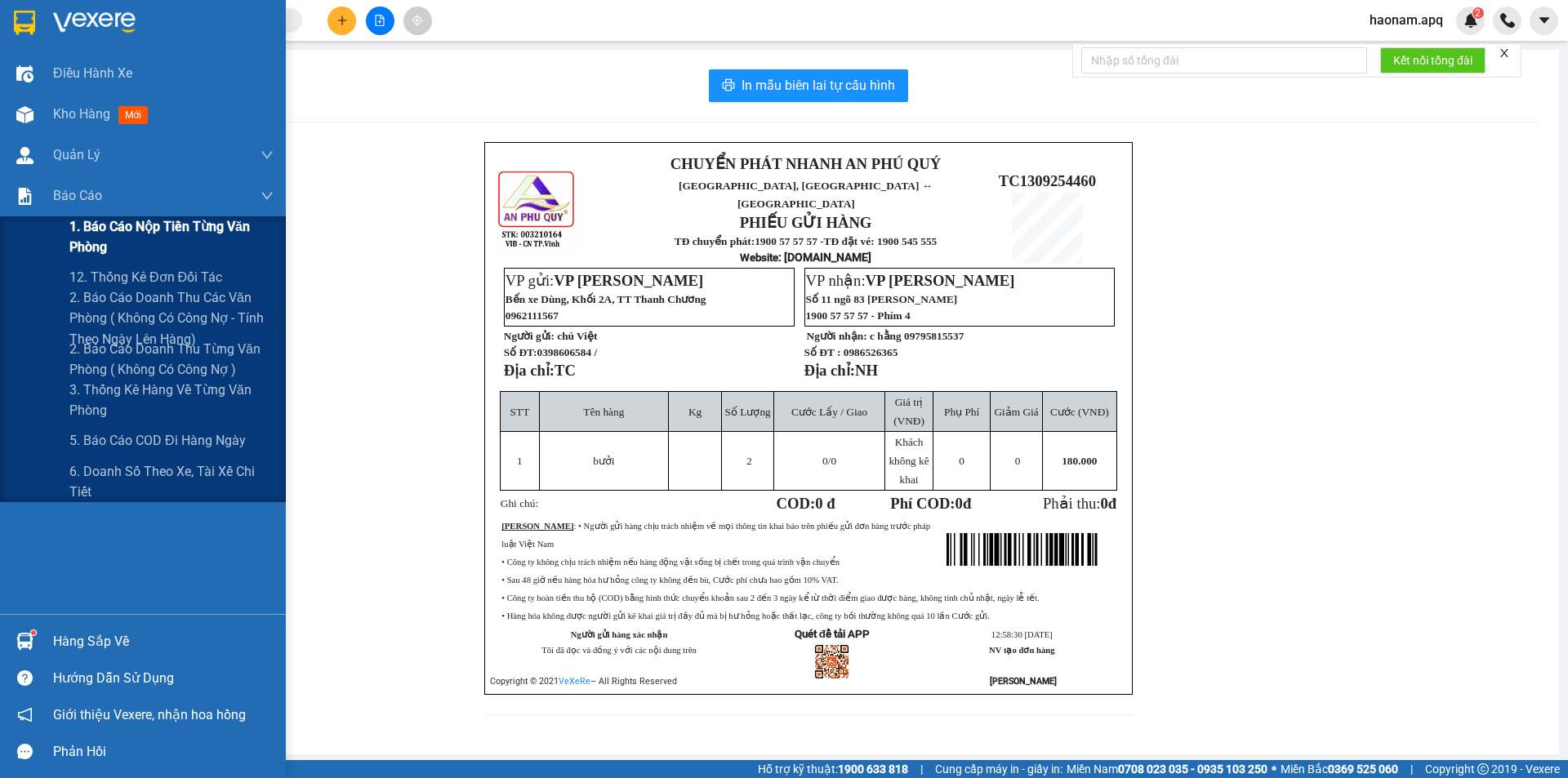
drag, startPoint x: 138, startPoint y: 224, endPoint x: 166, endPoint y: 230, distance: 28.6
click at [142, 226] on span "1. Báo cáo nộp tiền từng văn phòng" at bounding box center [171, 237] width 204 height 41
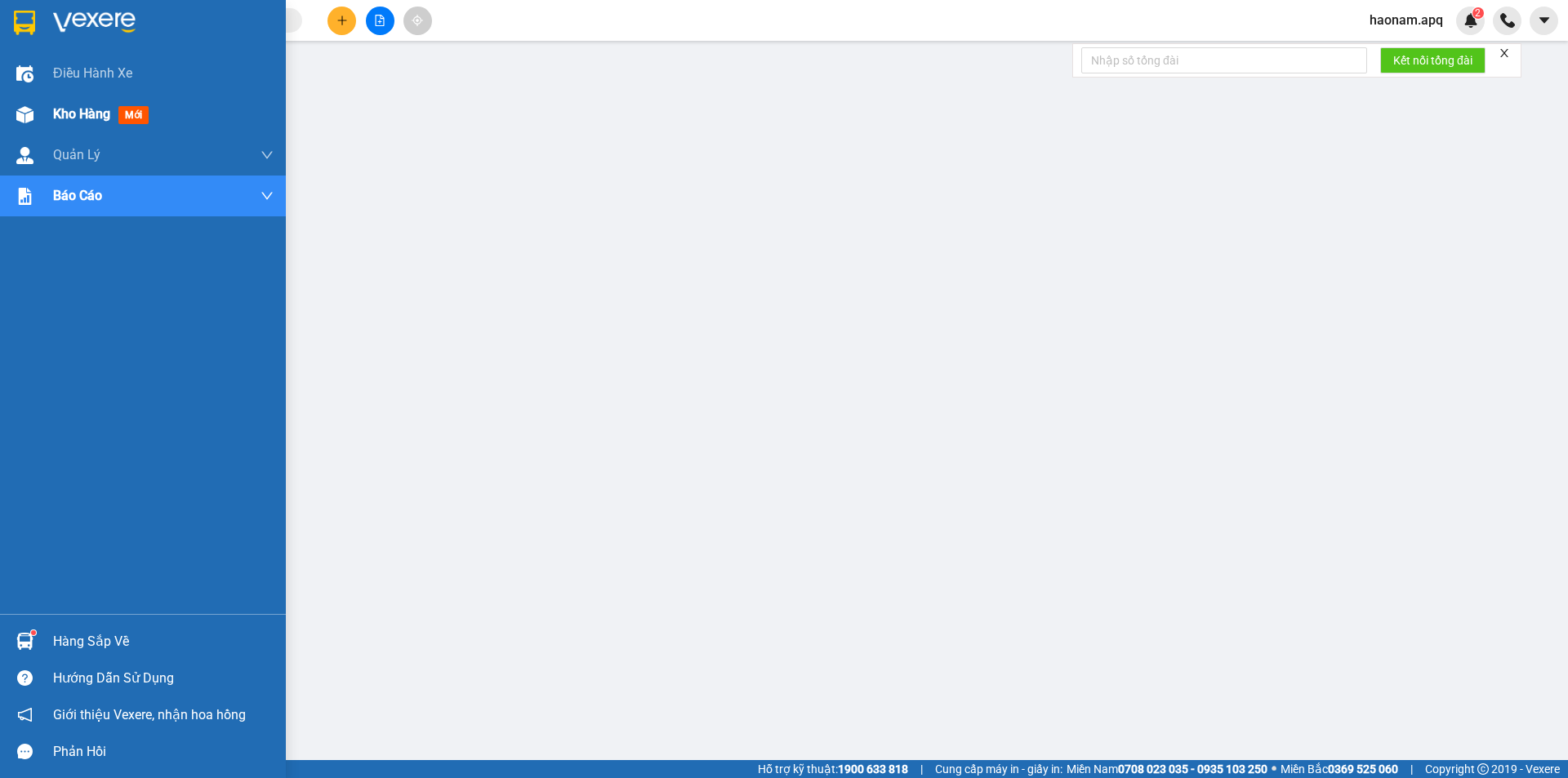
drag, startPoint x: 115, startPoint y: 117, endPoint x: 86, endPoint y: 118, distance: 29.0
click at [113, 117] on div "Kho hàng mới" at bounding box center [104, 114] width 102 height 21
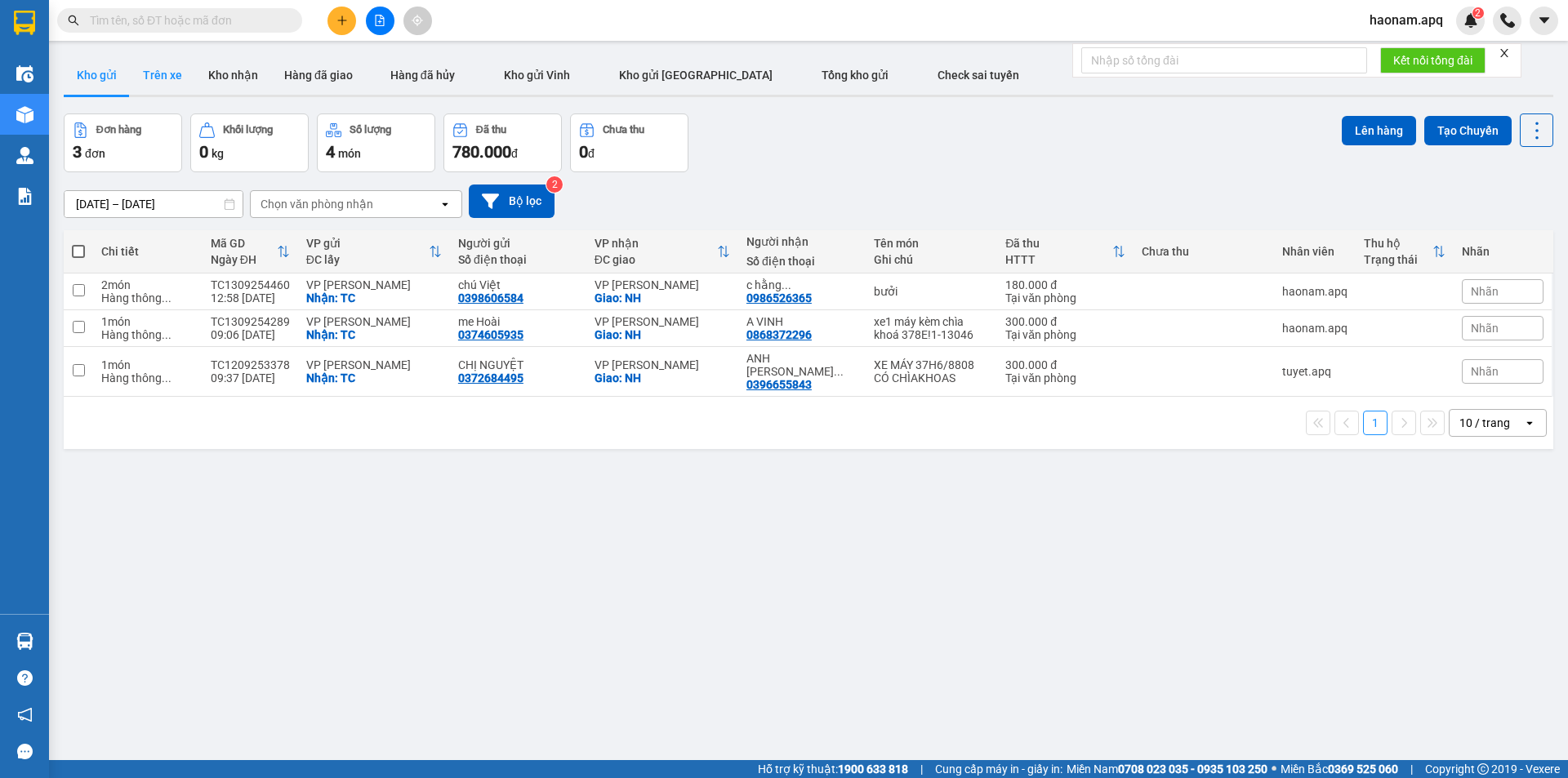
click at [161, 81] on button "Trên xe" at bounding box center [162, 76] width 65 height 39
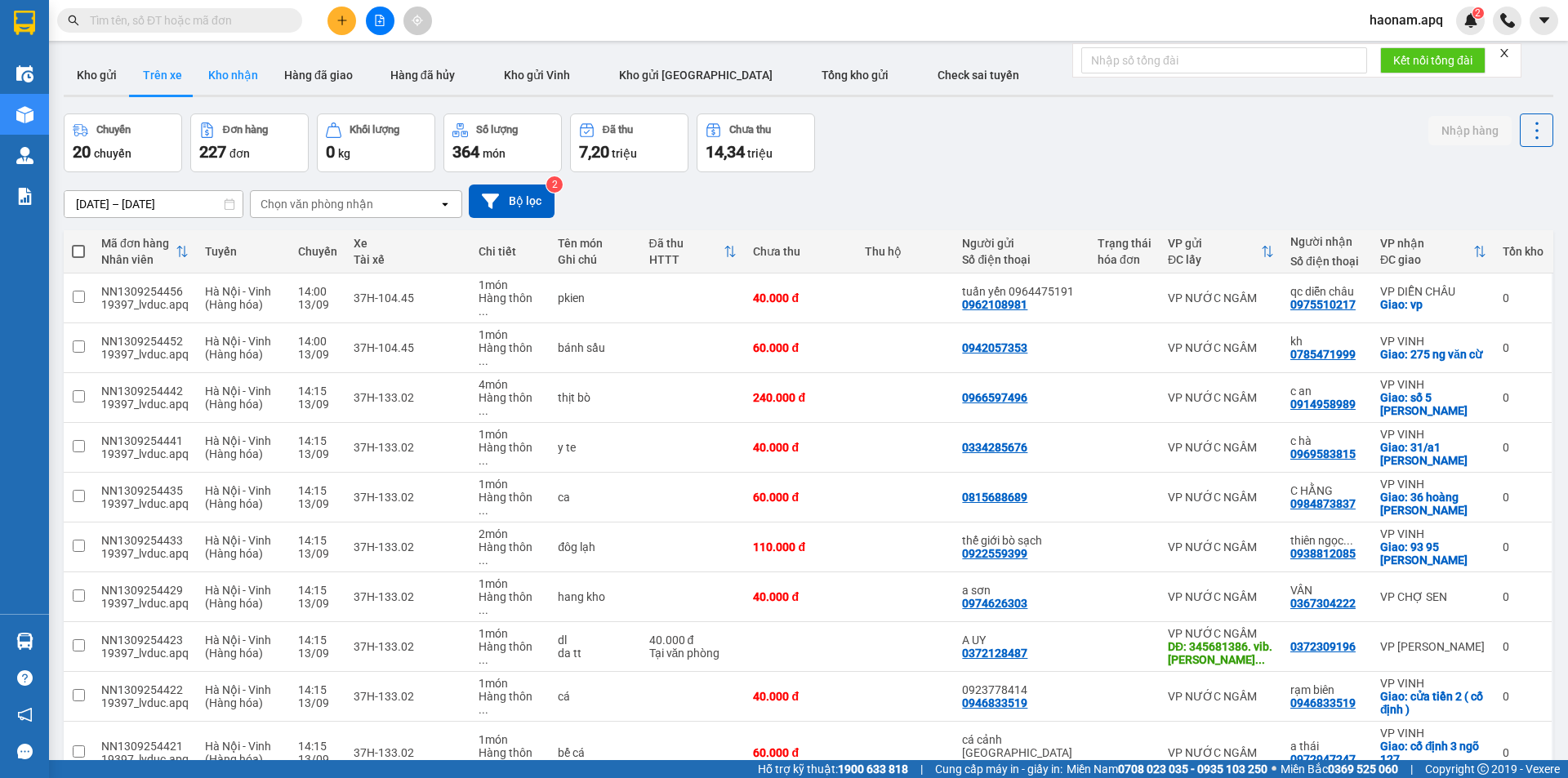
click at [242, 87] on button "Kho nhận" at bounding box center [232, 76] width 76 height 39
type input "[DATE] – [DATE]"
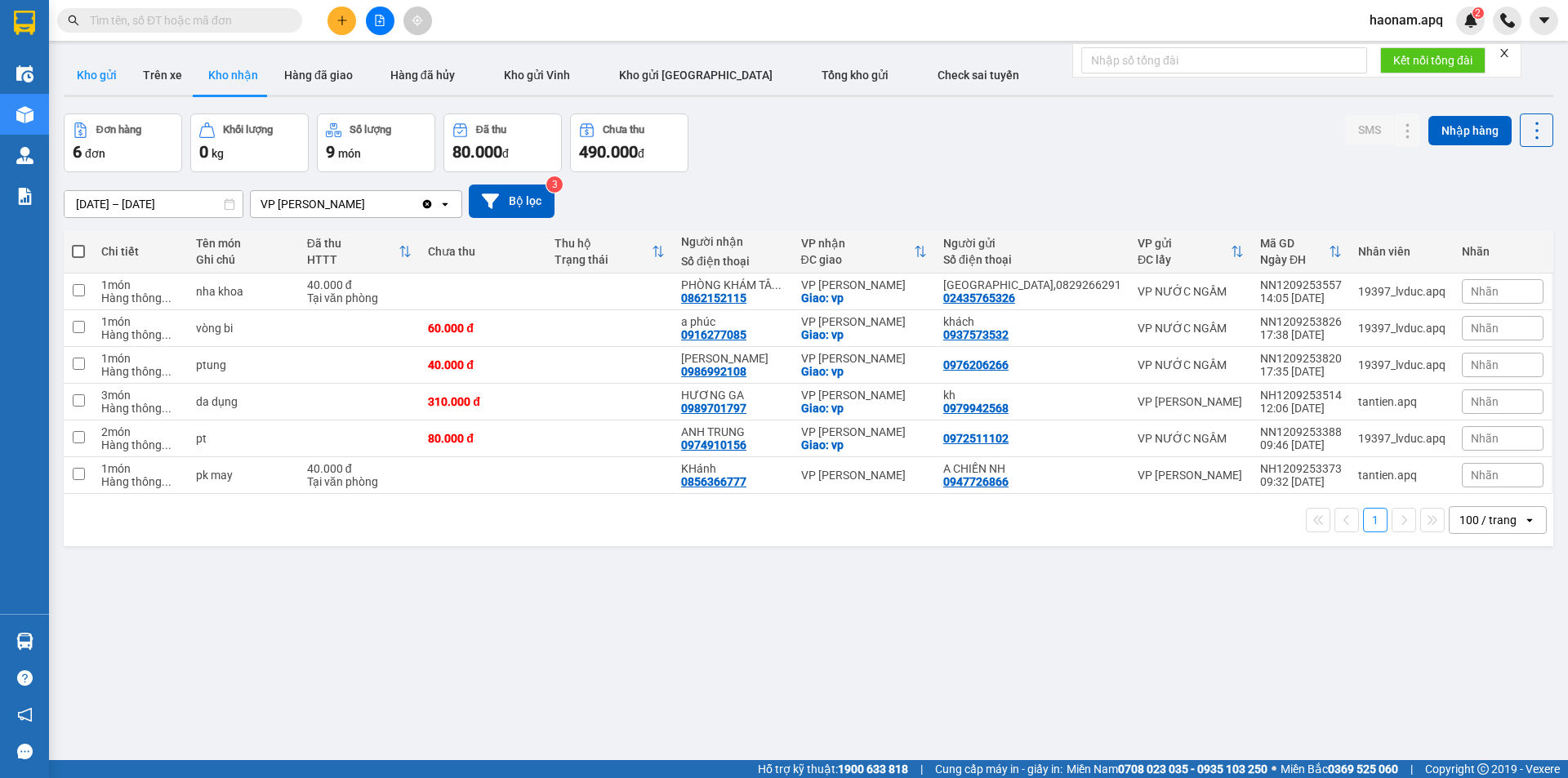
click at [95, 79] on button "Kho gửi" at bounding box center [96, 76] width 66 height 39
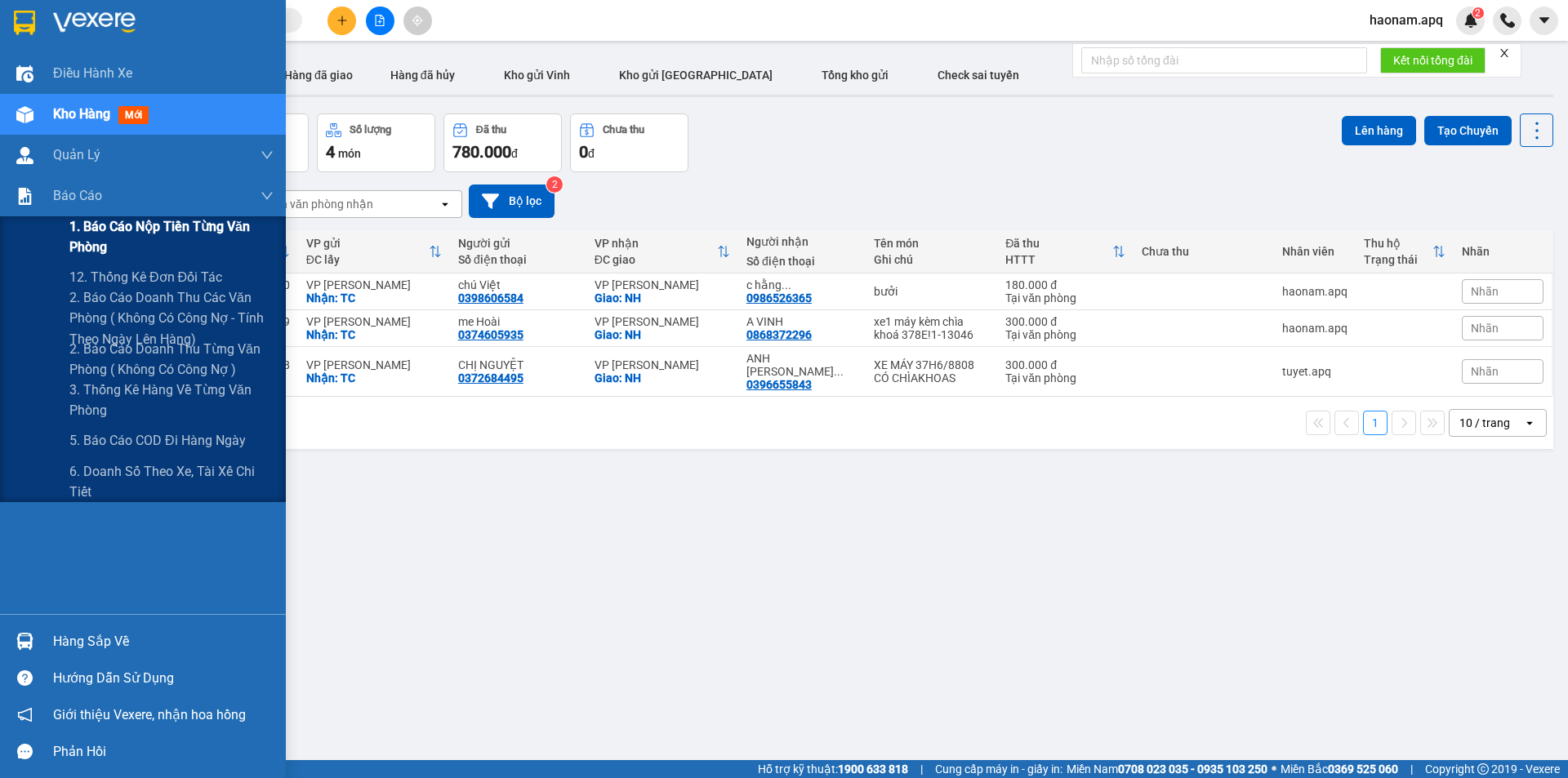
click at [158, 229] on span "1. Báo cáo nộp tiền từng văn phòng" at bounding box center [171, 237] width 204 height 41
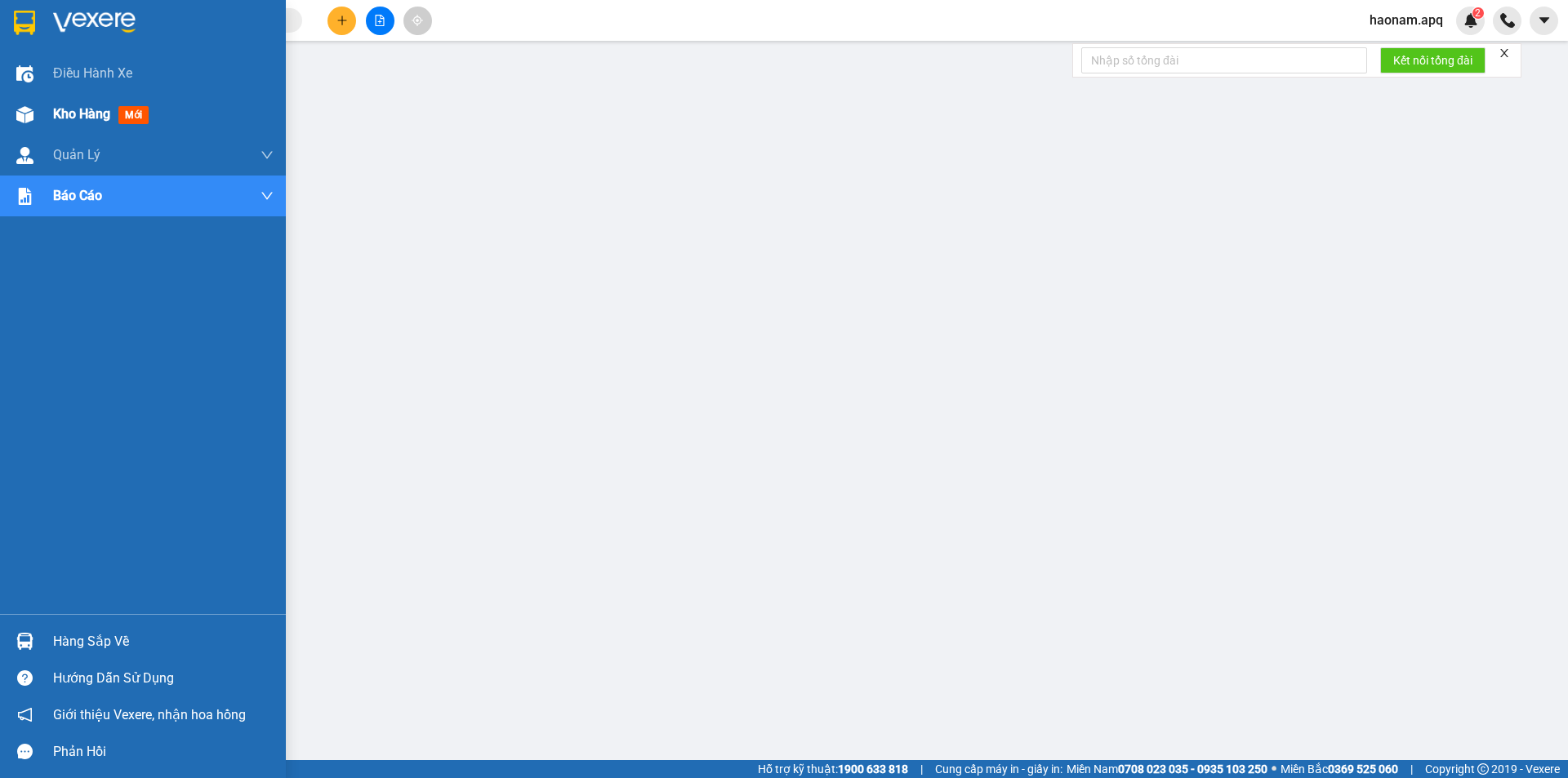
click at [36, 121] on div at bounding box center [24, 115] width 29 height 29
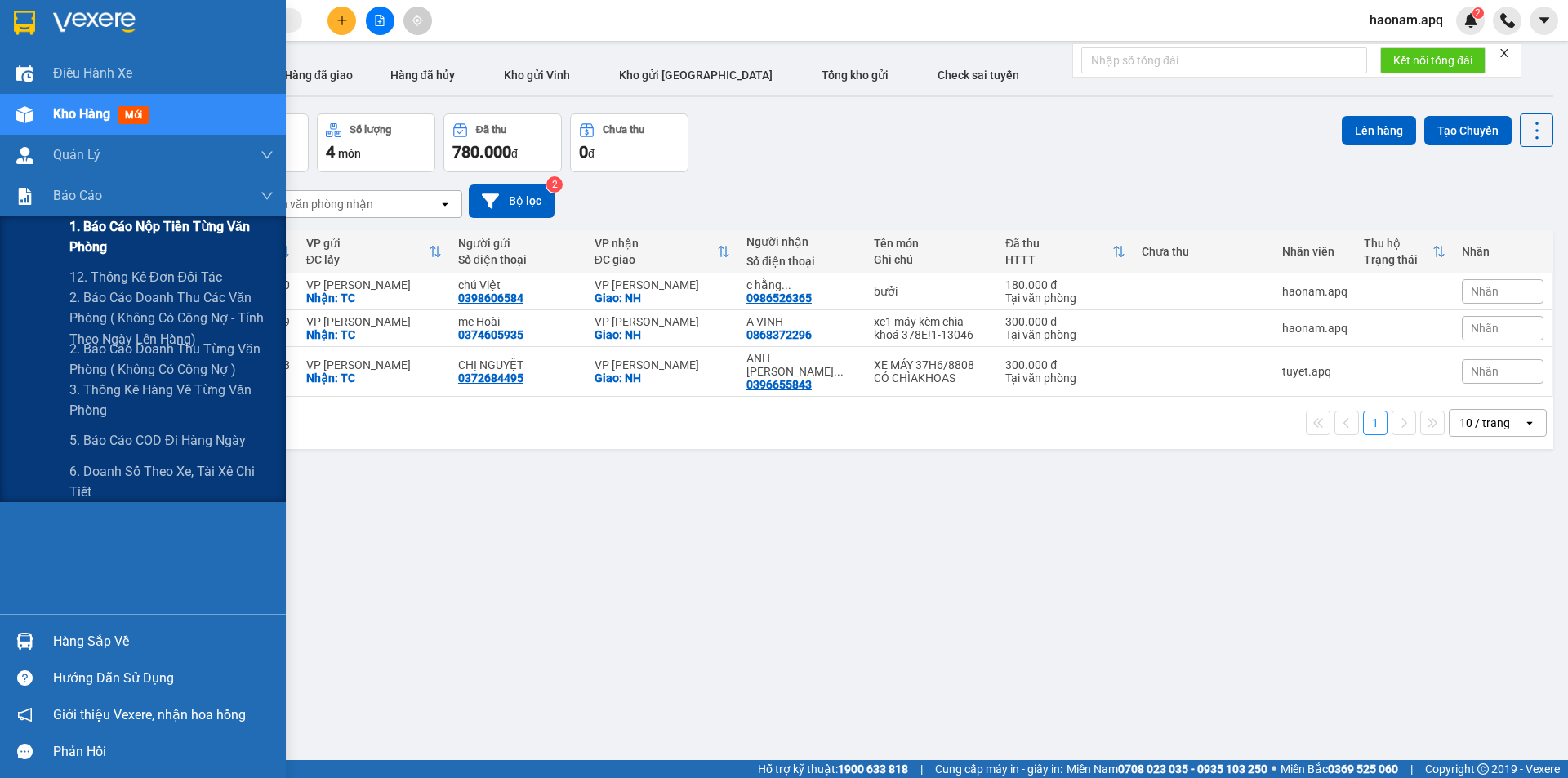
click at [187, 222] on span "1. Báo cáo nộp tiền từng văn phòng" at bounding box center [171, 237] width 204 height 41
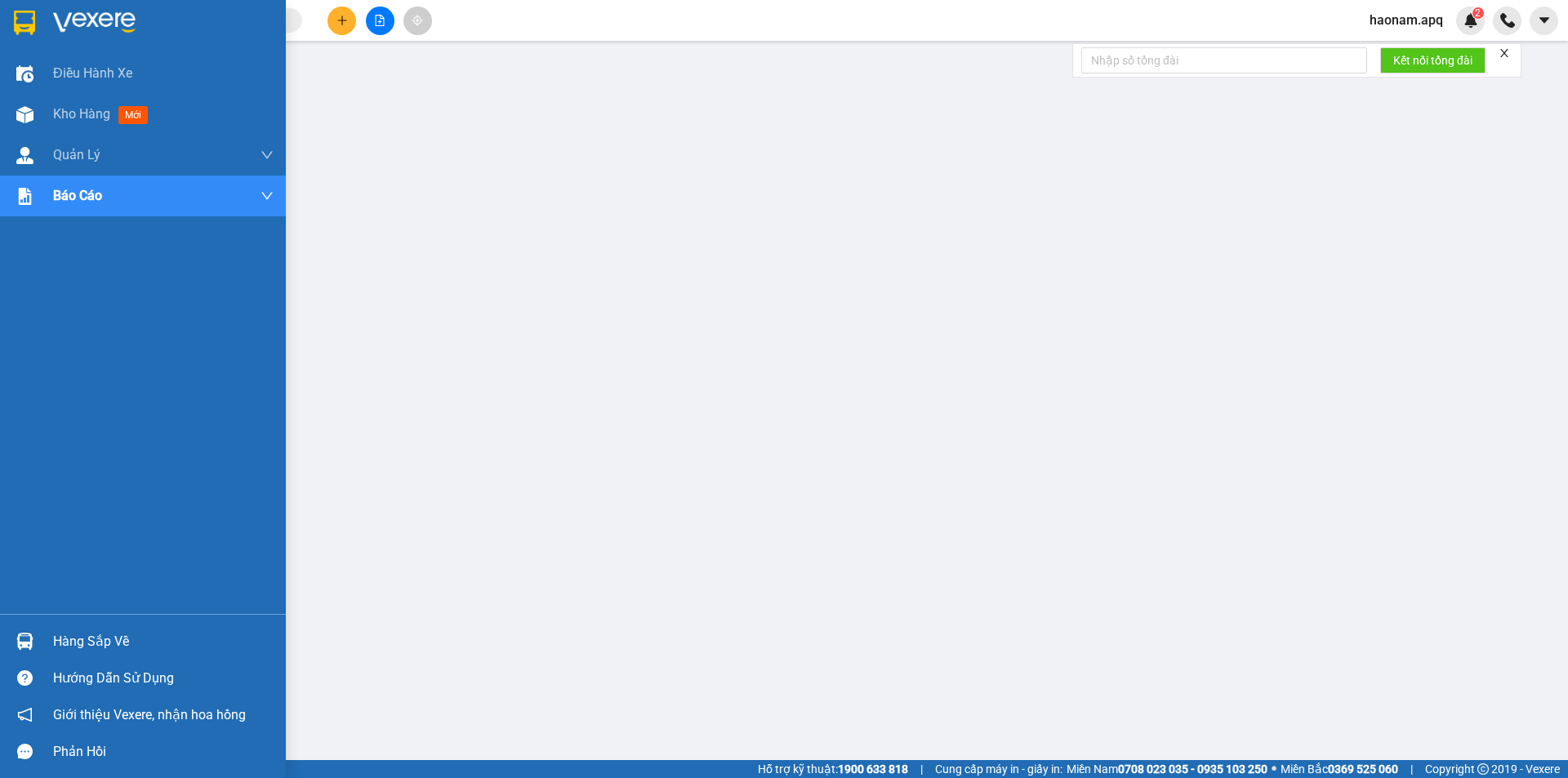
click at [74, 649] on div "Hàng sắp về" at bounding box center [163, 642] width 220 height 24
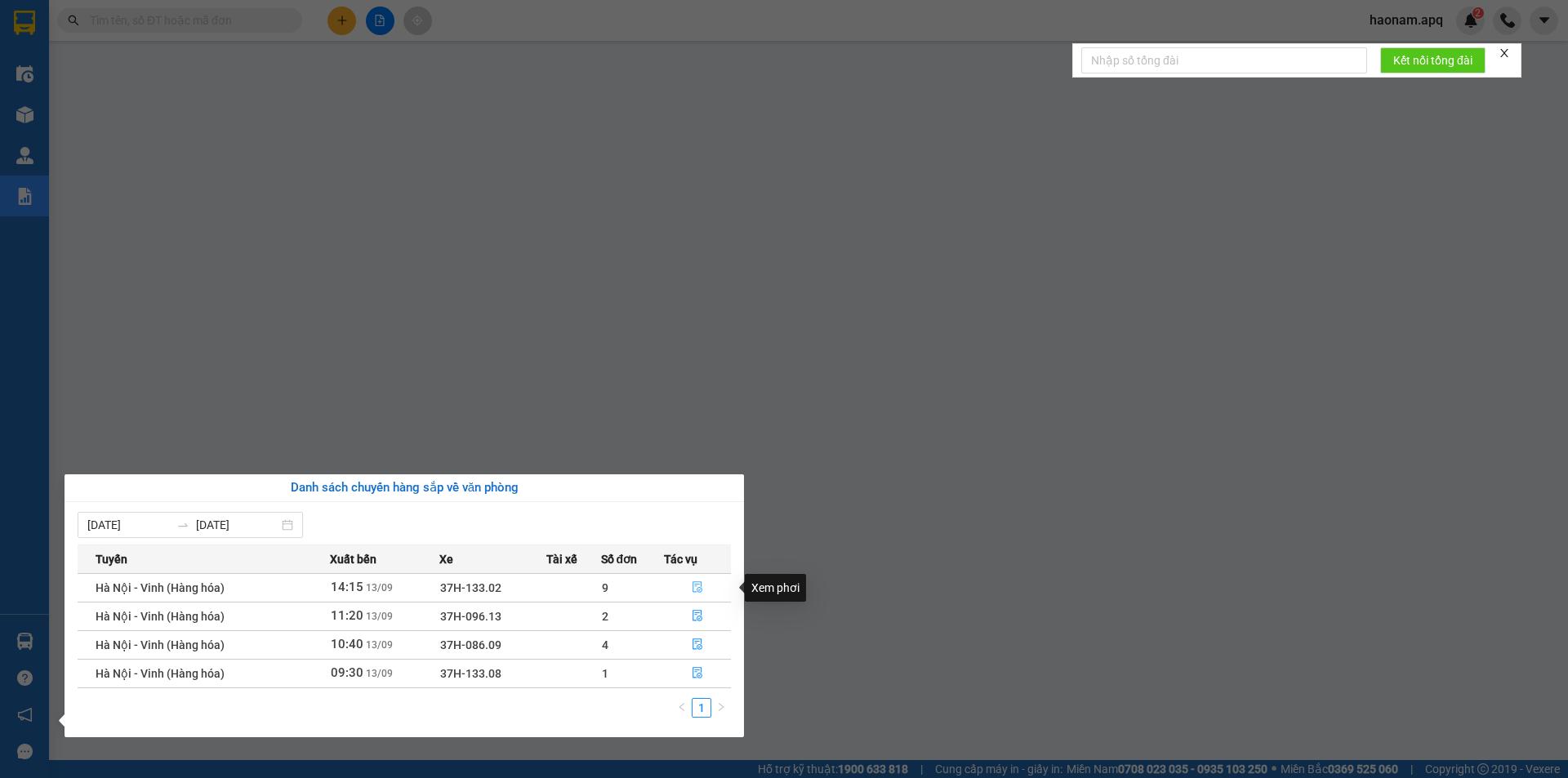
click at [682, 592] on button "button" at bounding box center [697, 588] width 65 height 26
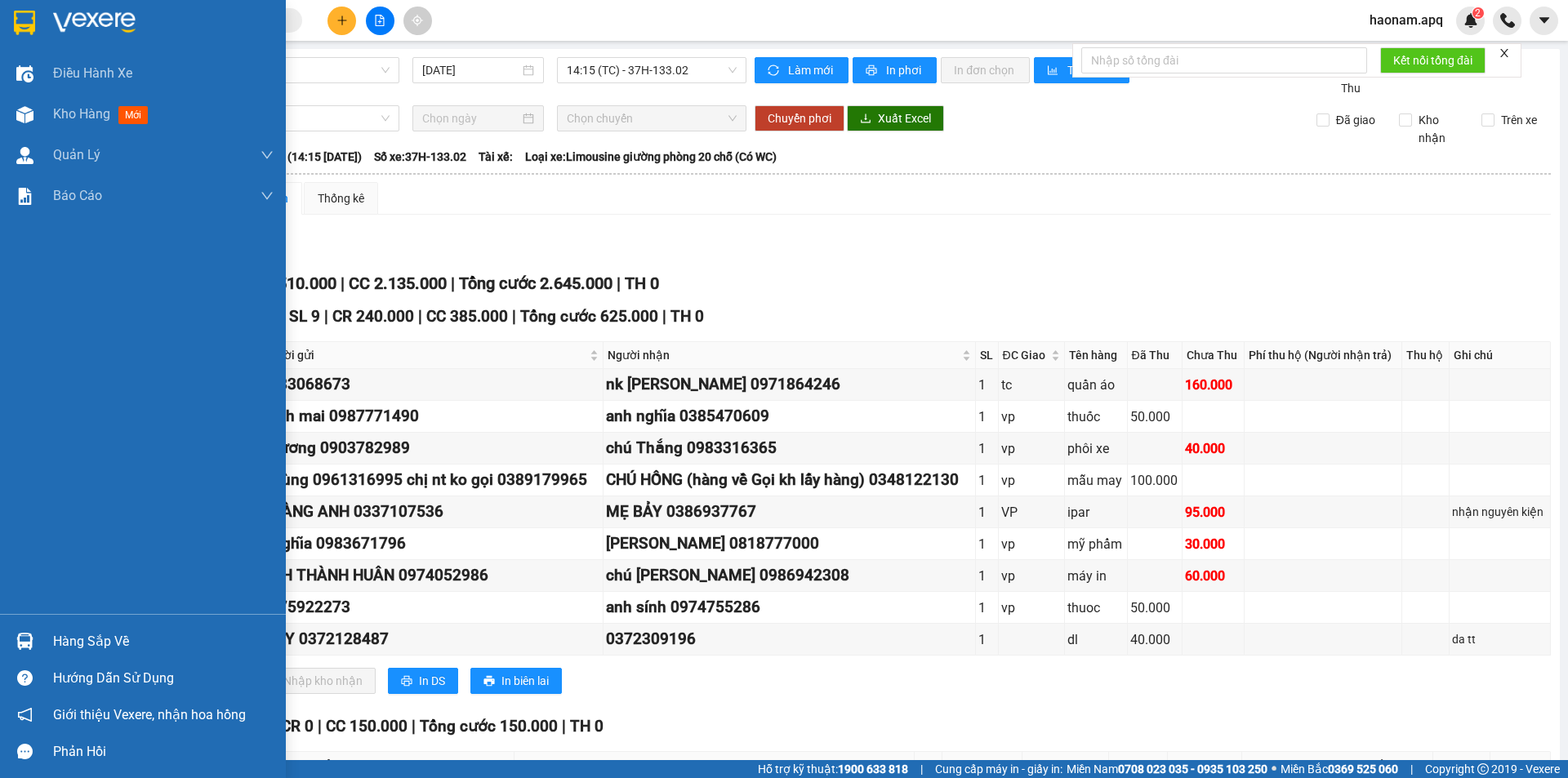
click at [103, 647] on div "Hàng sắp về" at bounding box center [163, 642] width 220 height 24
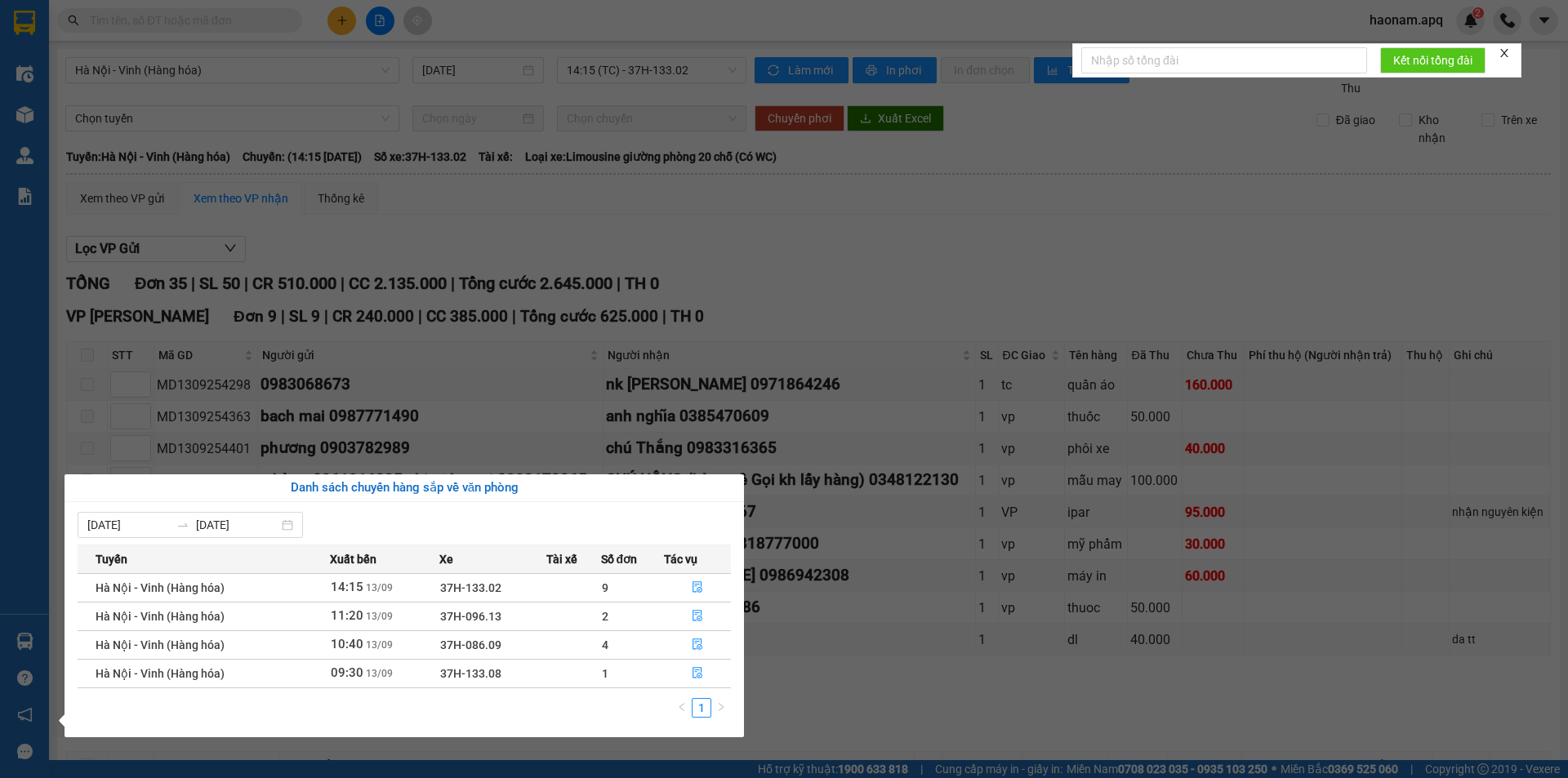
click at [17, 349] on div "Điều hành xe Kho hàng mới Quản [PERSON_NAME] lý thu hộ Quản lý chuyến Quản lý g…" at bounding box center [24, 389] width 49 height 778
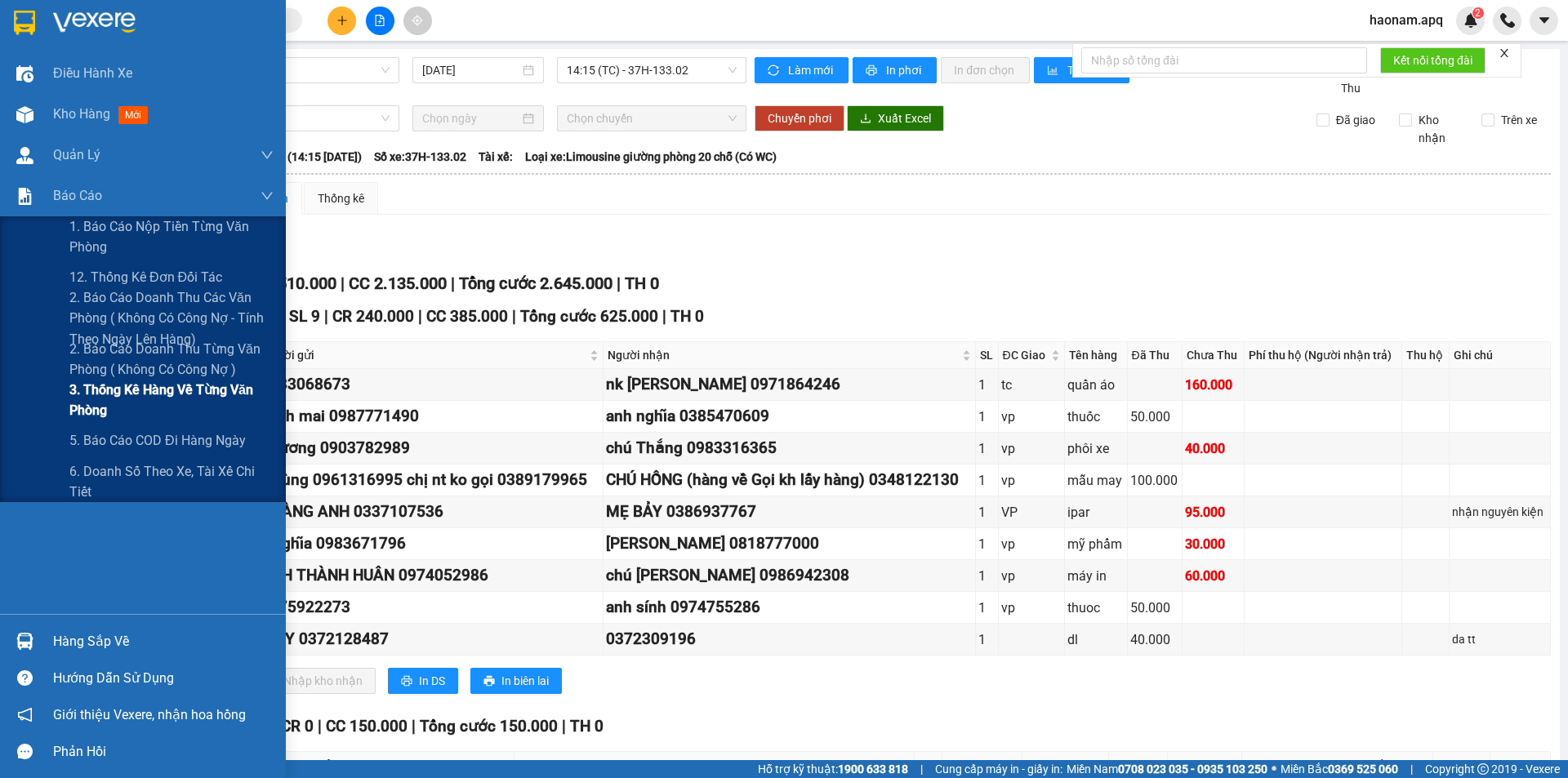
click at [226, 389] on span "3. Thống kê hàng về từng văn phòng" at bounding box center [171, 400] width 204 height 41
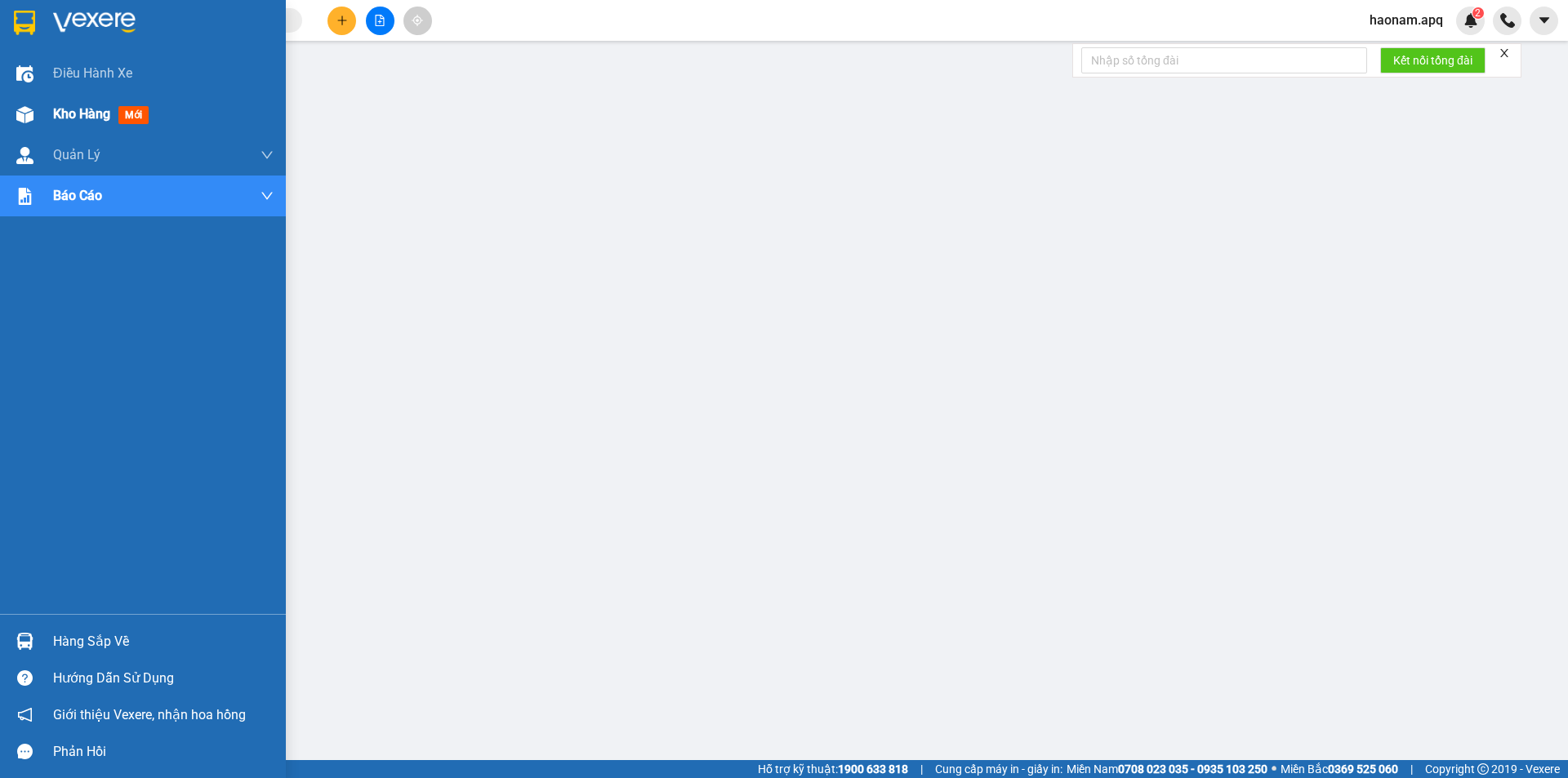
click at [54, 119] on span "Kho hàng" at bounding box center [81, 114] width 57 height 16
